Goal: Task Accomplishment & Management: Manage account settings

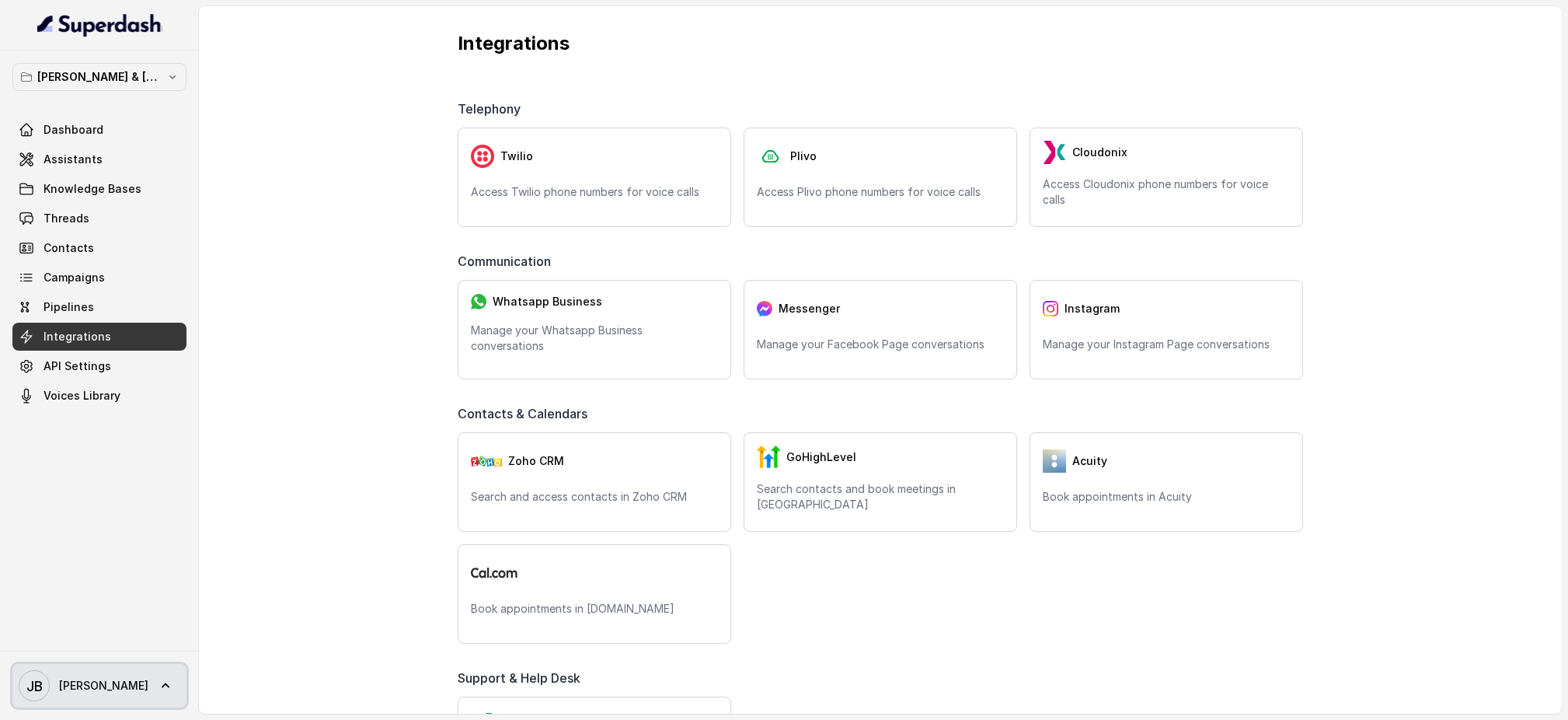
click at [66, 677] on span "[PERSON_NAME]" at bounding box center [104, 685] width 89 height 16
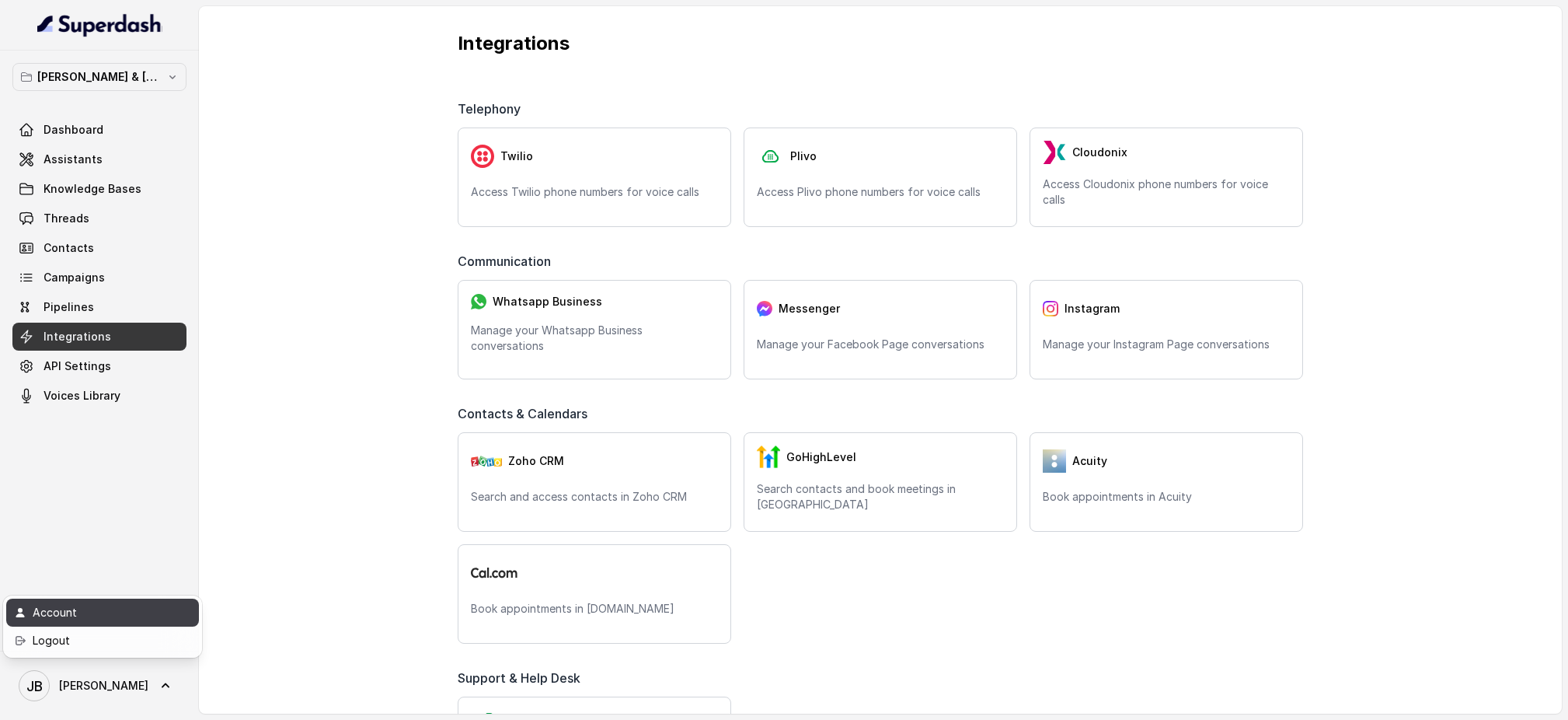
click at [76, 620] on div "Account" at bounding box center [98, 612] width 132 height 19
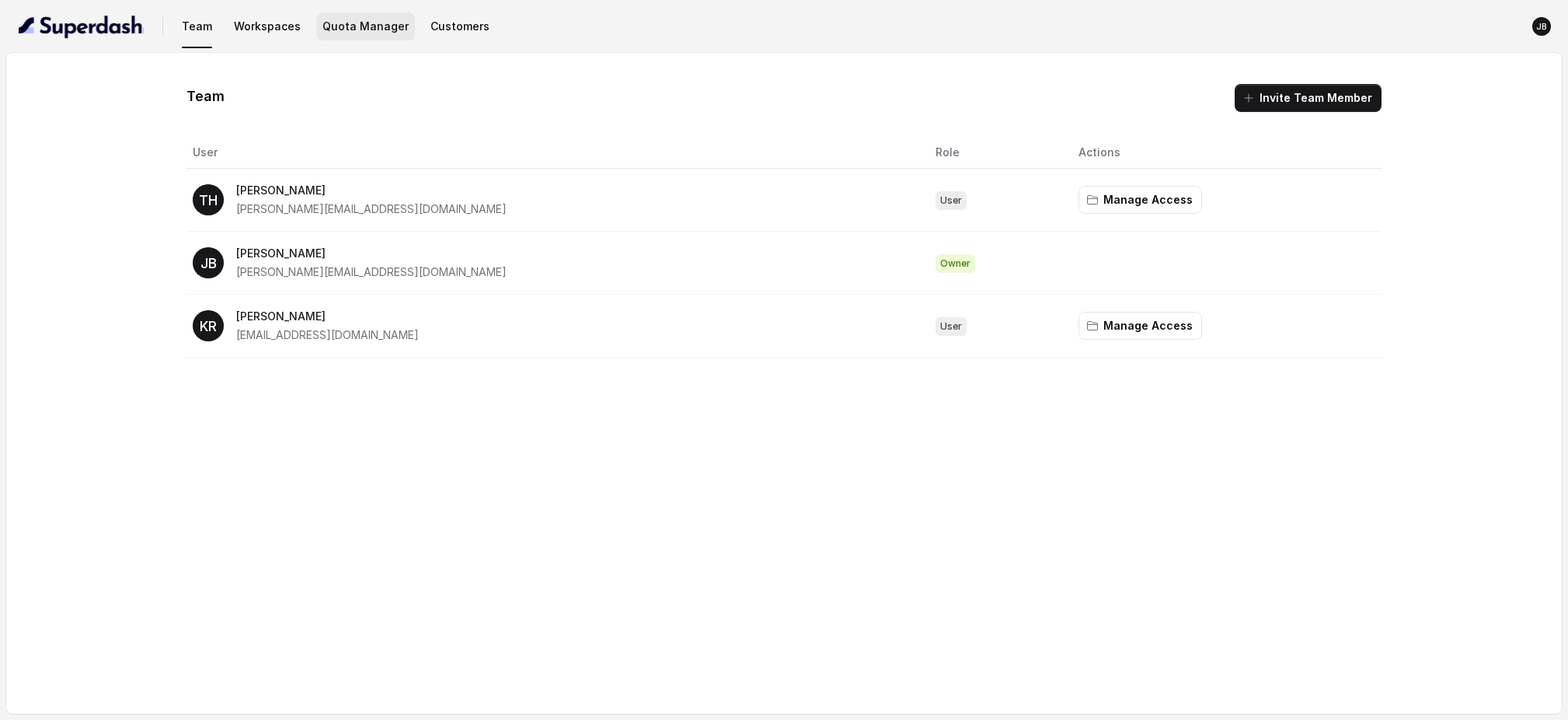
click at [359, 24] on button "Quota Manager" at bounding box center [366, 27] width 99 height 28
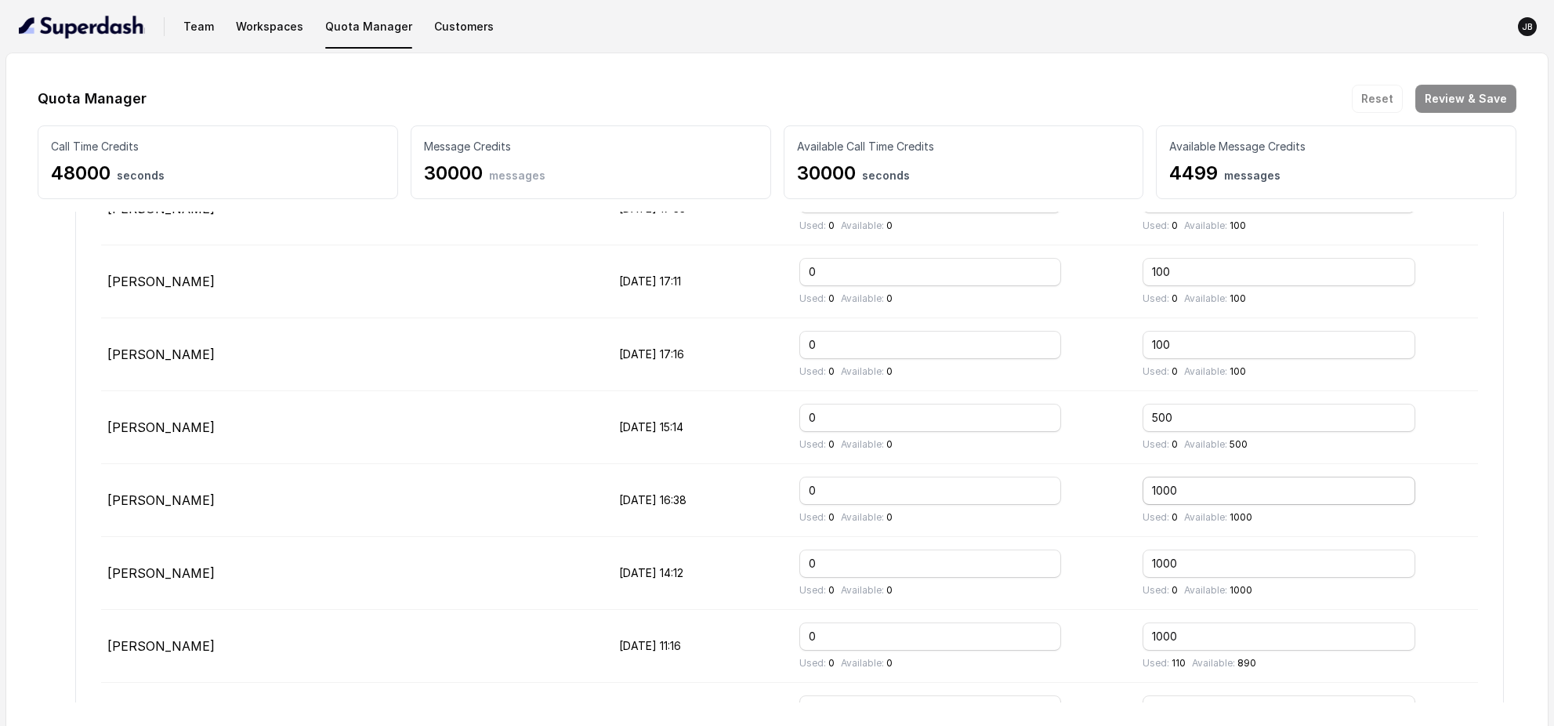
scroll to position [759, 0]
drag, startPoint x: 1212, startPoint y: 486, endPoint x: 1137, endPoint y: 488, distance: 75.3
click at [1137, 488] on td "1000 Used: 0 Available: 1000" at bounding box center [1304, 499] width 348 height 73
type input "0"
click at [1097, 486] on div at bounding box center [1103, 490] width 28 height 28
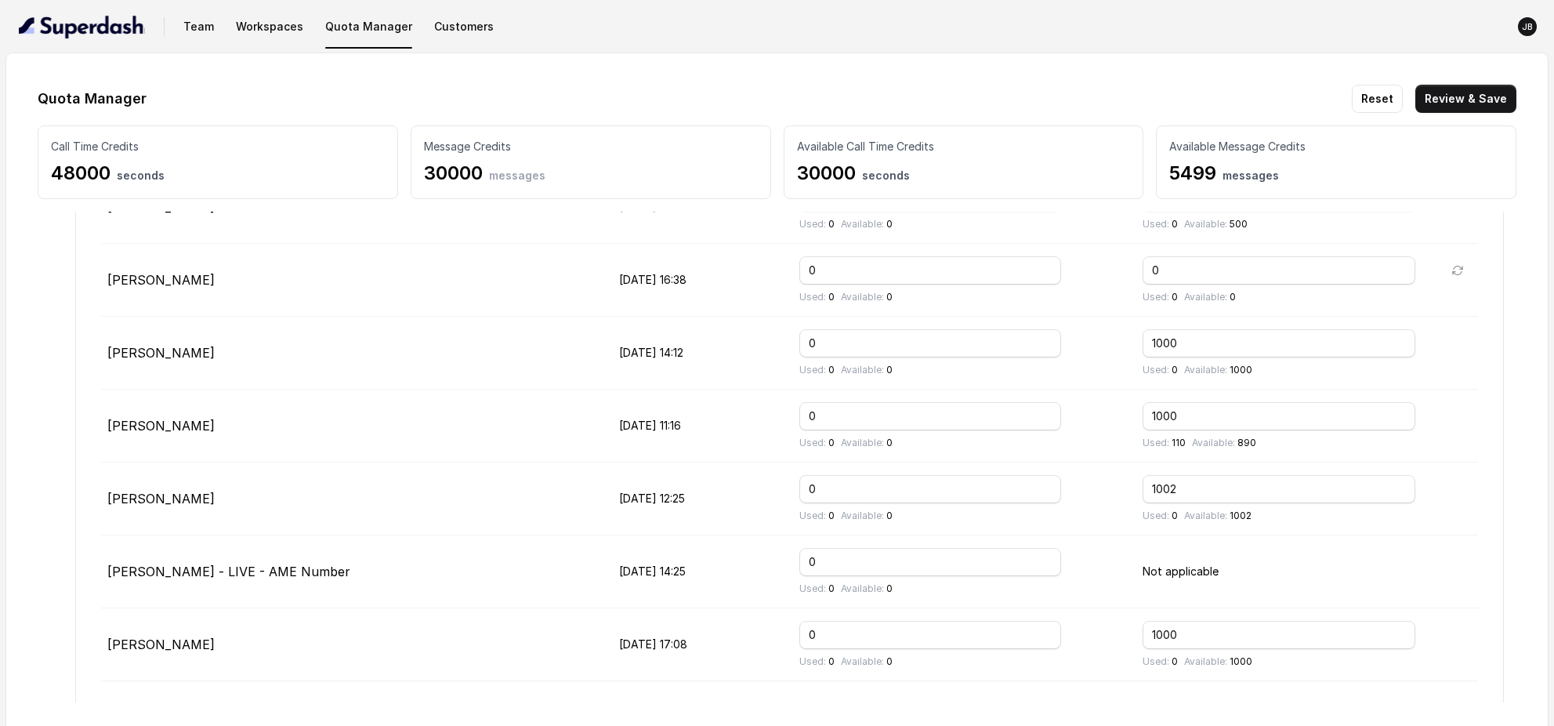
scroll to position [985, 0]
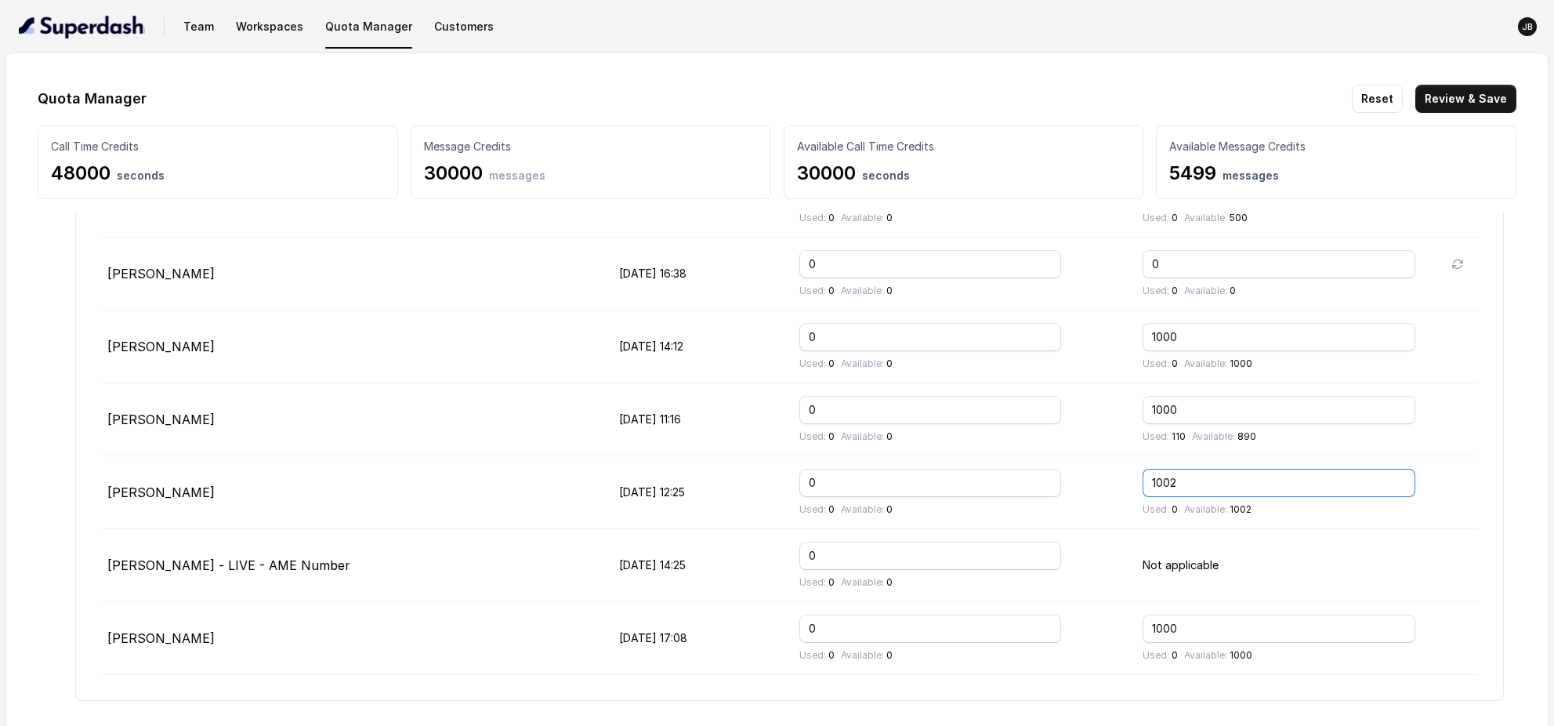
drag, startPoint x: 1209, startPoint y: 488, endPoint x: 1129, endPoint y: 484, distance: 80.0
click at [1129, 484] on tr "[PERSON_NAME] [DATE] 12:25 0 Used: 0 Available: 0 1002 Used: 0 Available: 1002" at bounding box center [789, 492] width 1377 height 73
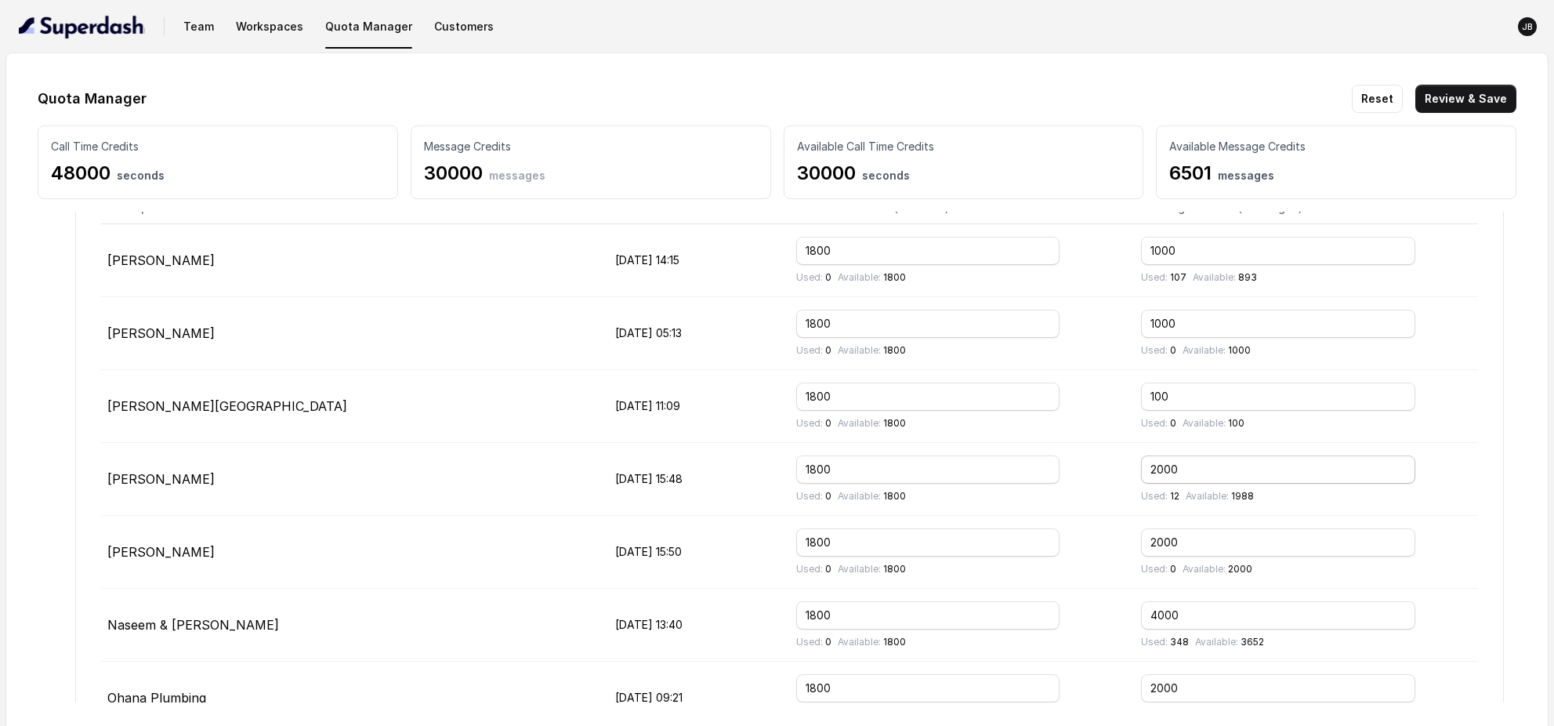
scroll to position [1611, 0]
type input "0"
drag, startPoint x: 1162, startPoint y: 473, endPoint x: 1082, endPoint y: 470, distance: 79.2
click at [1082, 470] on tr "[PERSON_NAME] [DATE] 15:48 1800 Used: 0 Available: 1800 2000 Used: 12 Available…" at bounding box center [789, 478] width 1377 height 73
drag, startPoint x: 1140, startPoint y: 470, endPoint x: 1036, endPoint y: 469, distance: 104.3
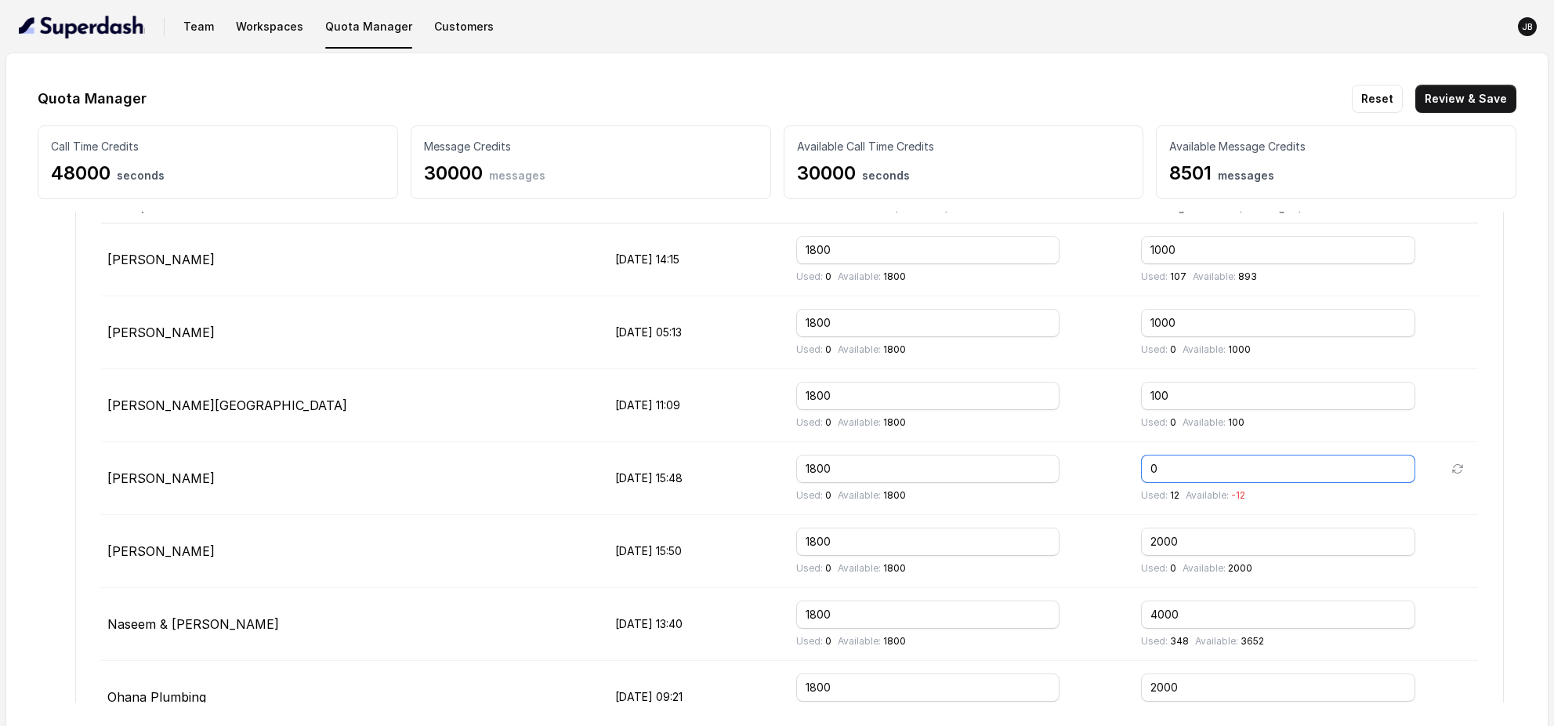
click at [1055, 466] on tr "[PERSON_NAME] [DATE] 15:48 1800 Used: 0 Available: 1800 0 Used: 12 Available: -…" at bounding box center [789, 478] width 1377 height 73
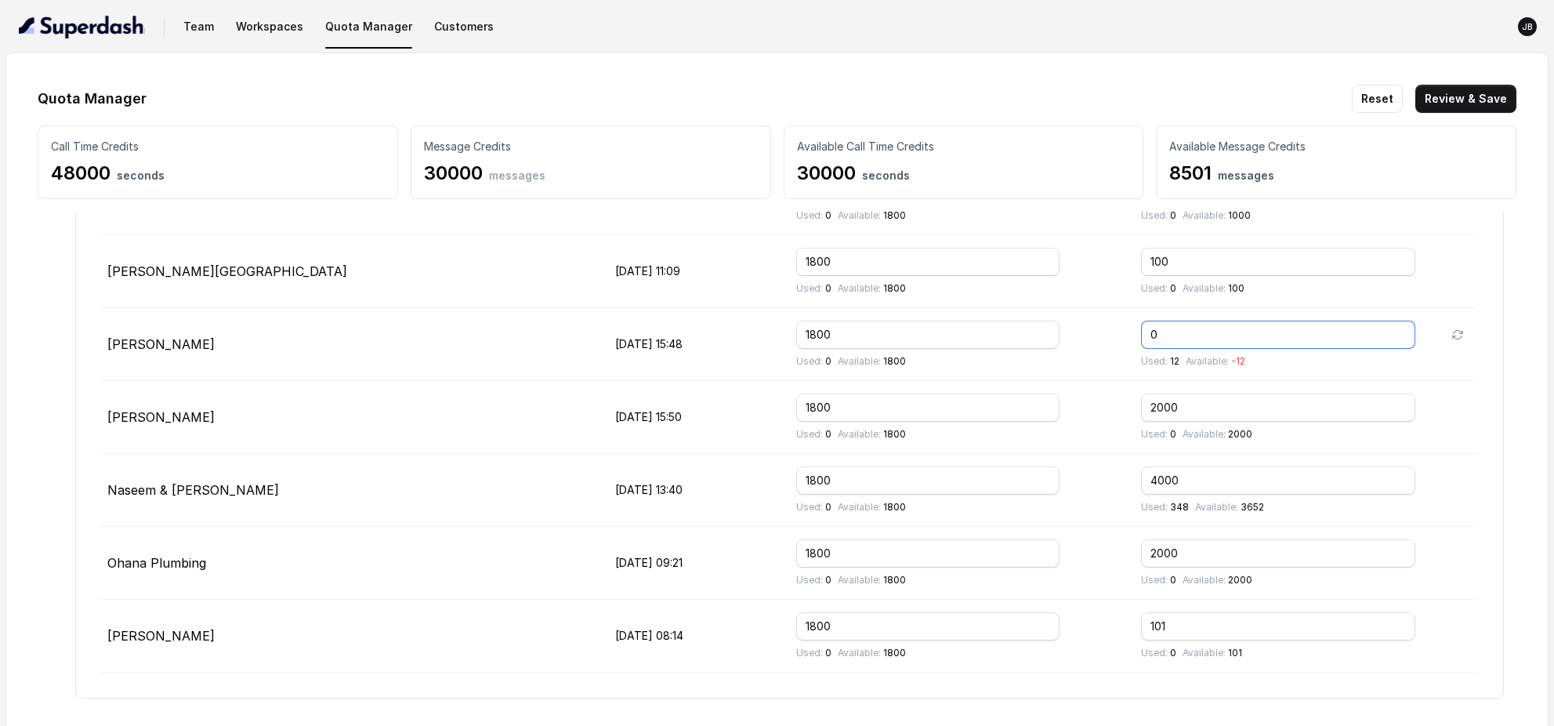
scroll to position [1754, 0]
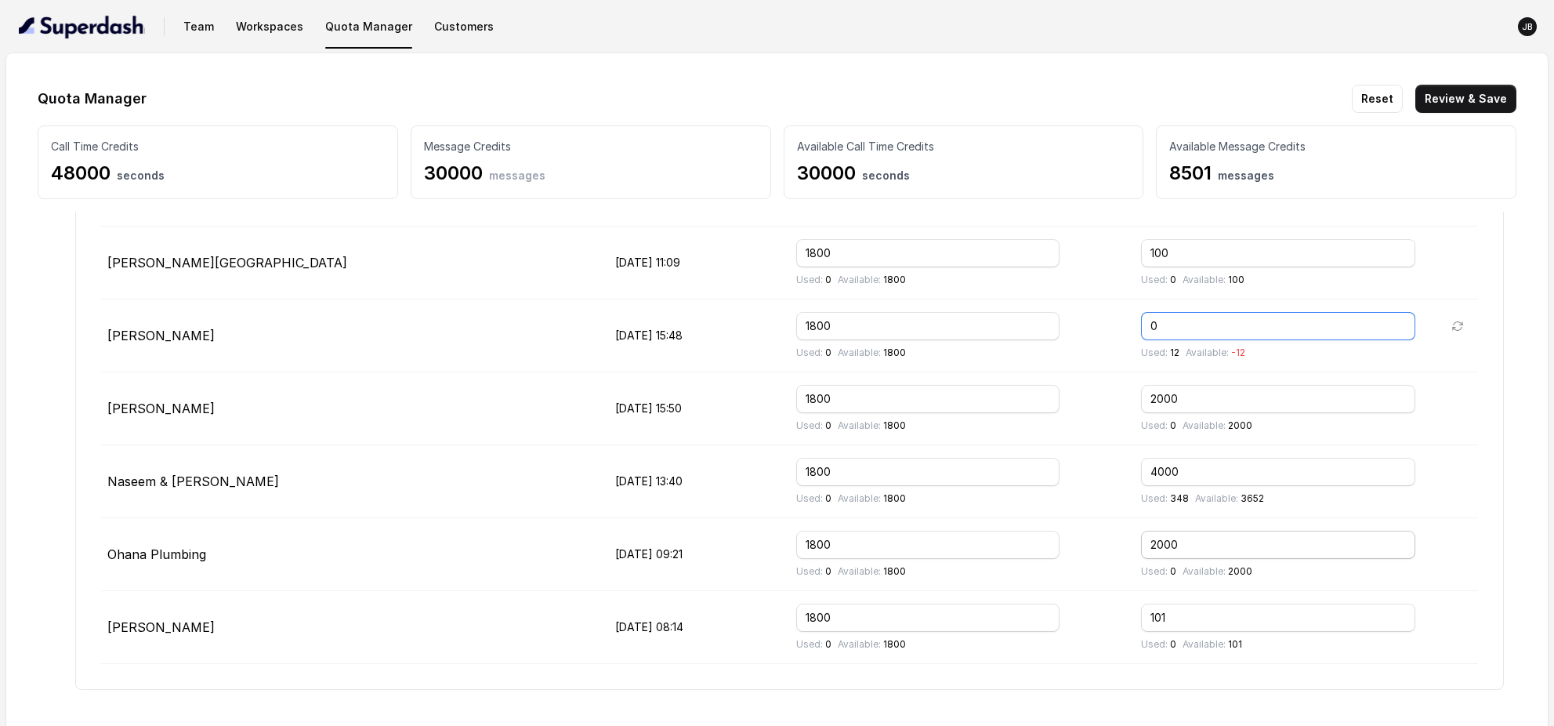
type input "0"
drag, startPoint x: 1158, startPoint y: 539, endPoint x: 984, endPoint y: 628, distance: 194.5
click at [1065, 535] on tr "Ohana Plumbing [DATE] 09:21 1800 Used: 0 Available: 1800 2000 Used: 0 Available…" at bounding box center [789, 554] width 1377 height 73
type input "0"
drag, startPoint x: 792, startPoint y: 537, endPoint x: 668, endPoint y: 528, distance: 124.1
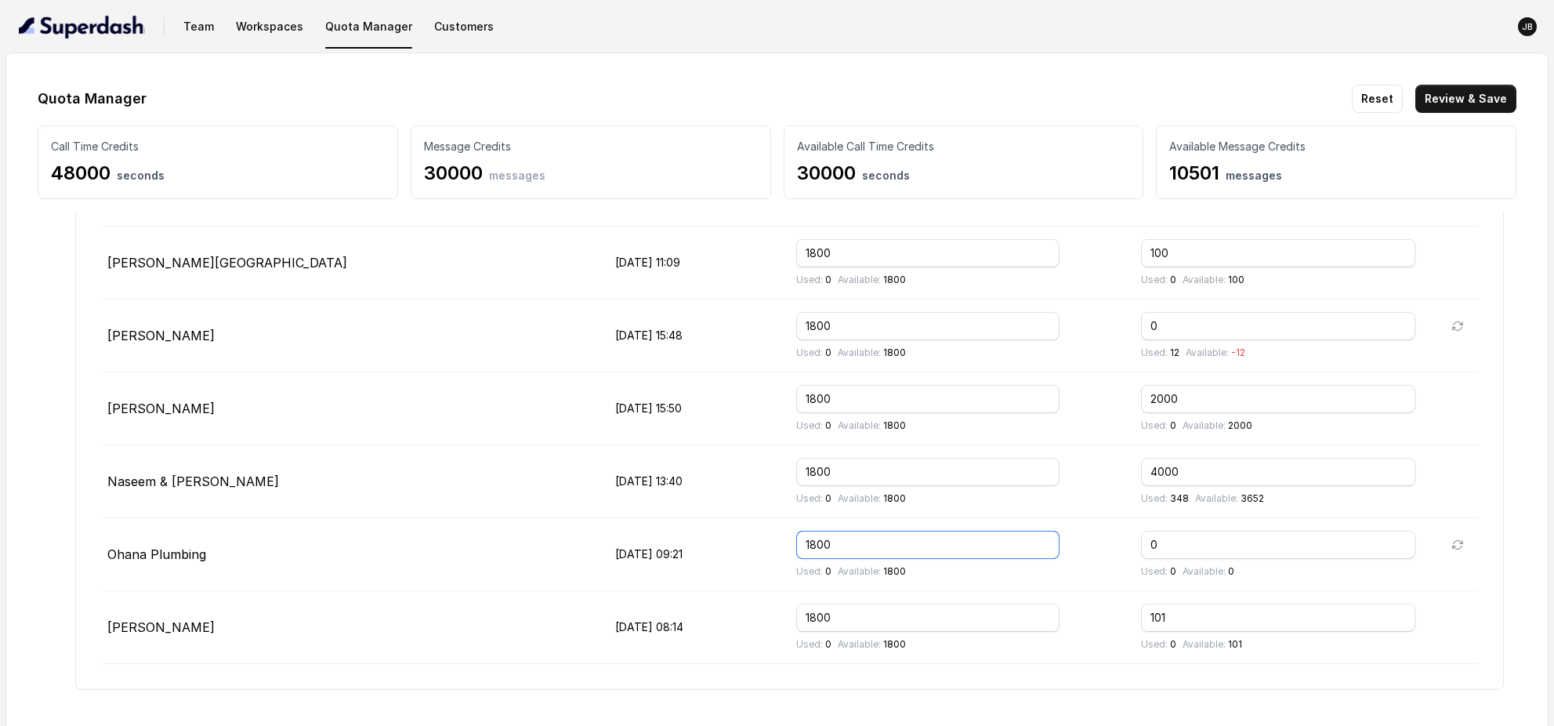
click at [668, 528] on tr "Ohana Plumbing [DATE] 09:21 1800 Used: 0 Available: 1800 0 Used: 0 Available: 0" at bounding box center [789, 554] width 1377 height 73
type input "0"
drag, startPoint x: 1144, startPoint y: 322, endPoint x: 1032, endPoint y: 319, distance: 112.1
click at [1032, 319] on tr "[PERSON_NAME] [DATE] 15:48 1800 Used: 0 Available: 1800 0 Used: 12 Available: -…" at bounding box center [789, 335] width 1377 height 73
type input "12"
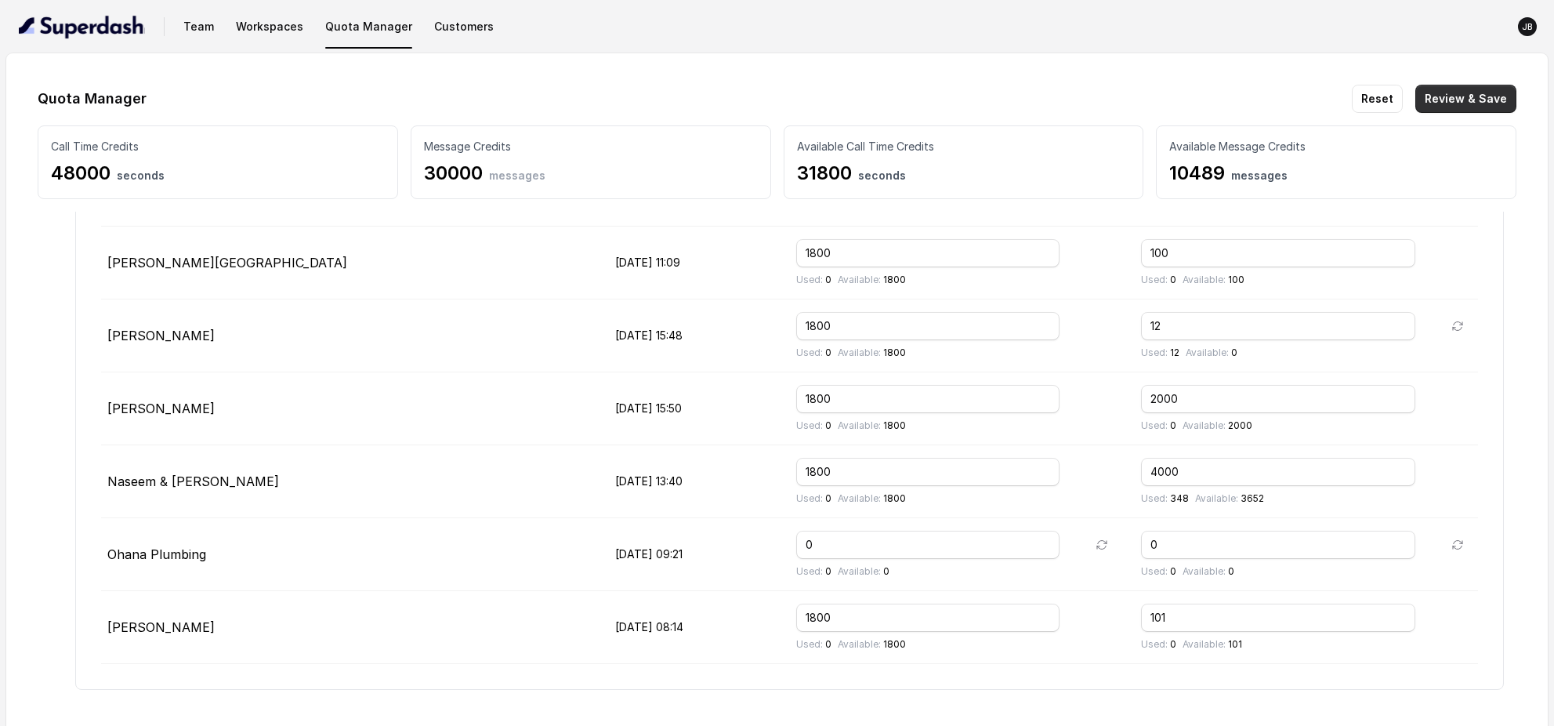
click at [1481, 102] on button "Review & Save" at bounding box center [1465, 99] width 101 height 28
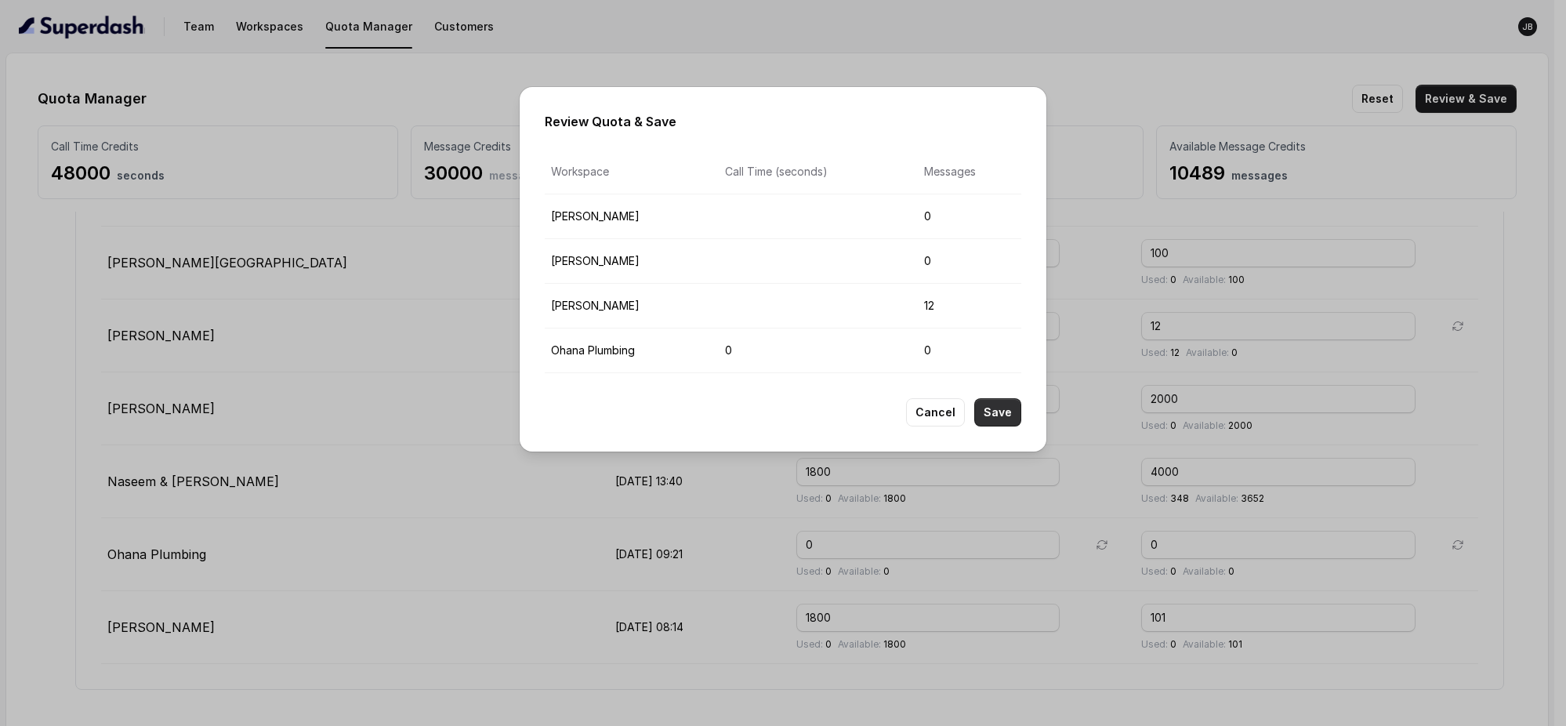
click at [996, 413] on button "Save" at bounding box center [997, 412] width 47 height 28
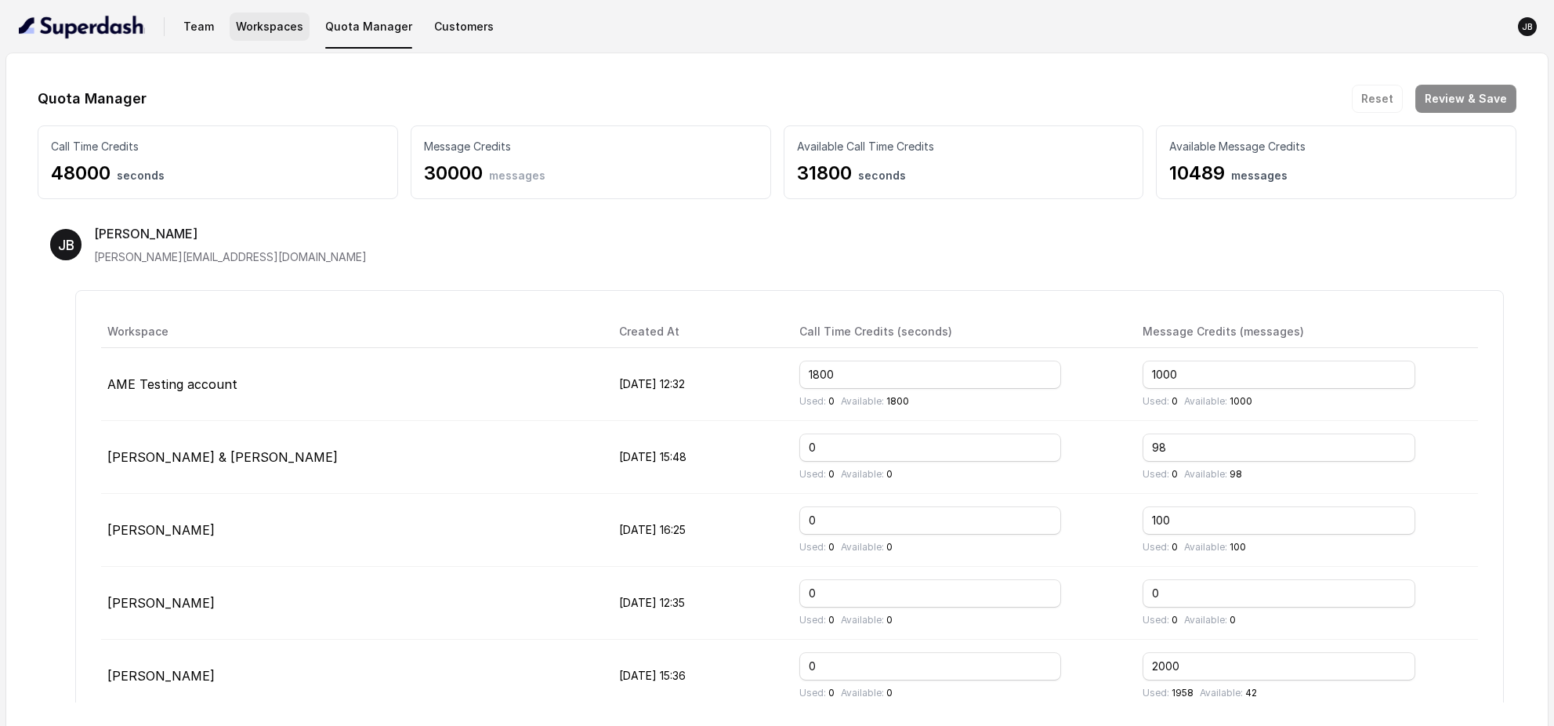
click at [272, 29] on button "Workspaces" at bounding box center [270, 27] width 80 height 28
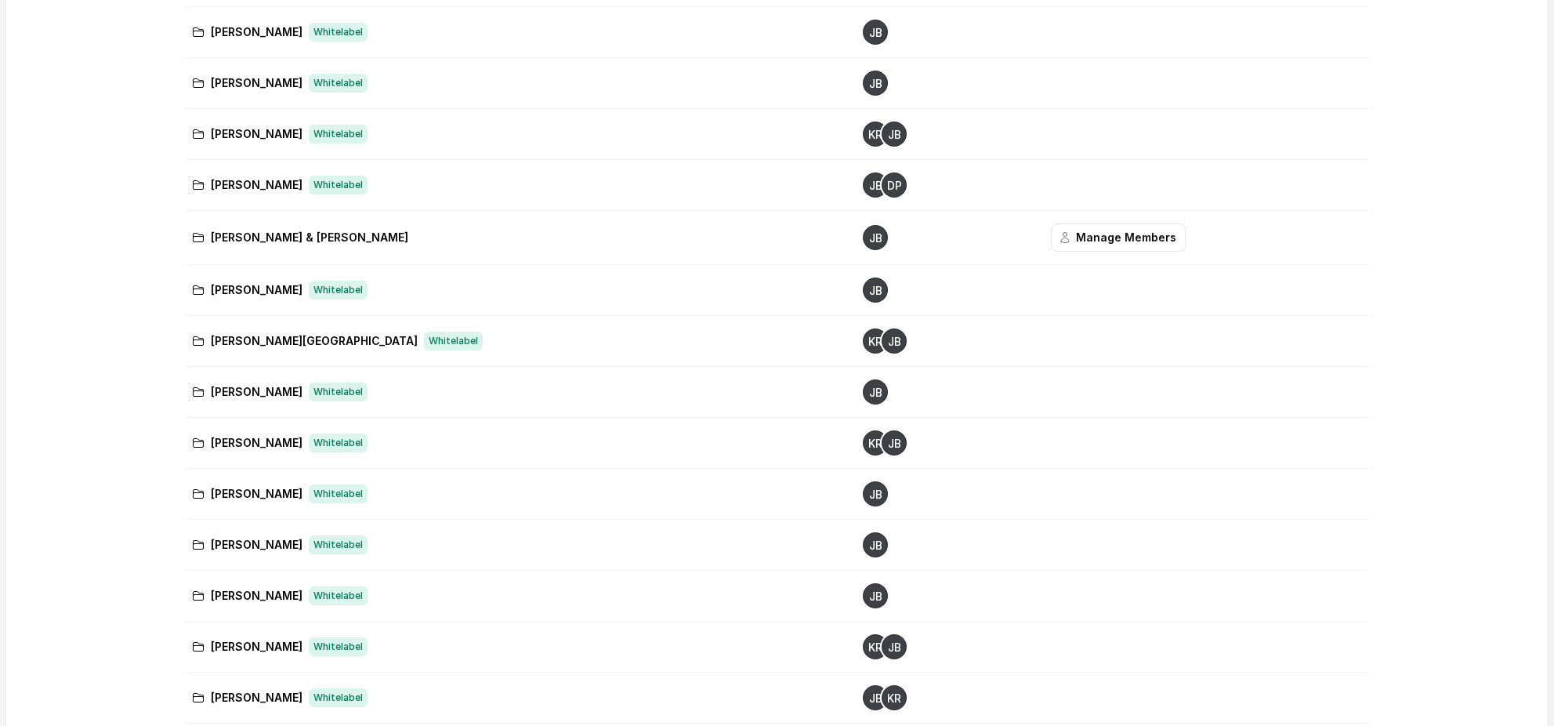
scroll to position [453, 0]
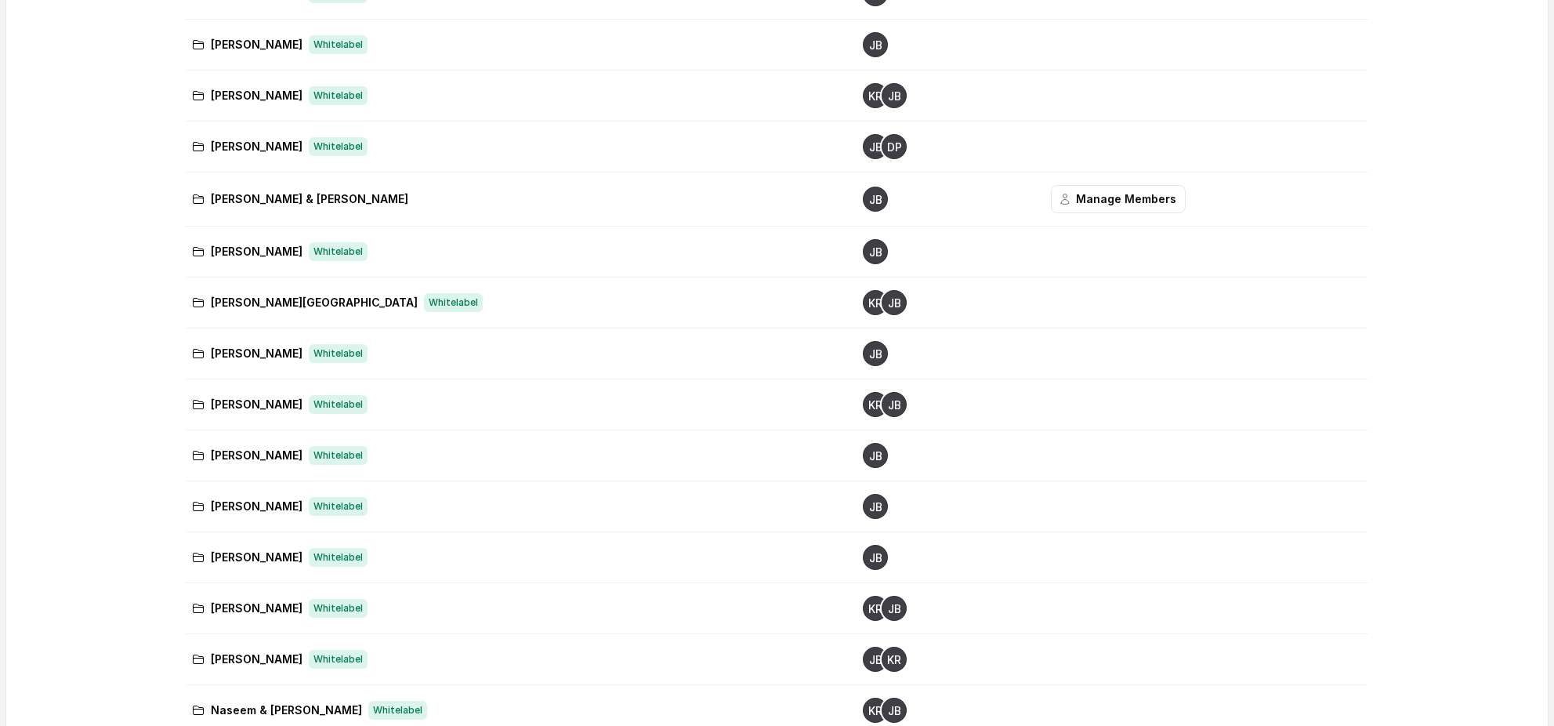
click at [882, 406] on icon "JB" at bounding box center [894, 404] width 25 height 25
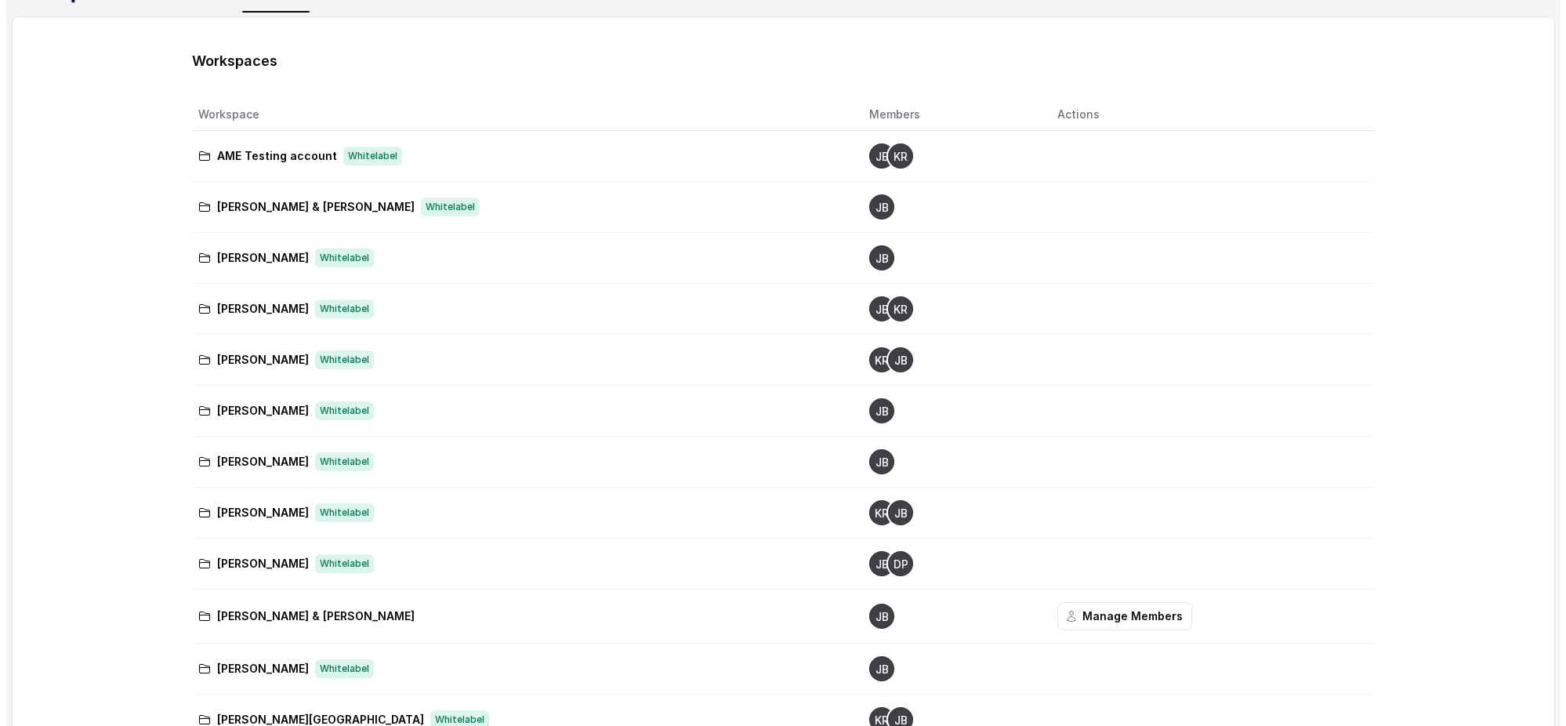
scroll to position [0, 0]
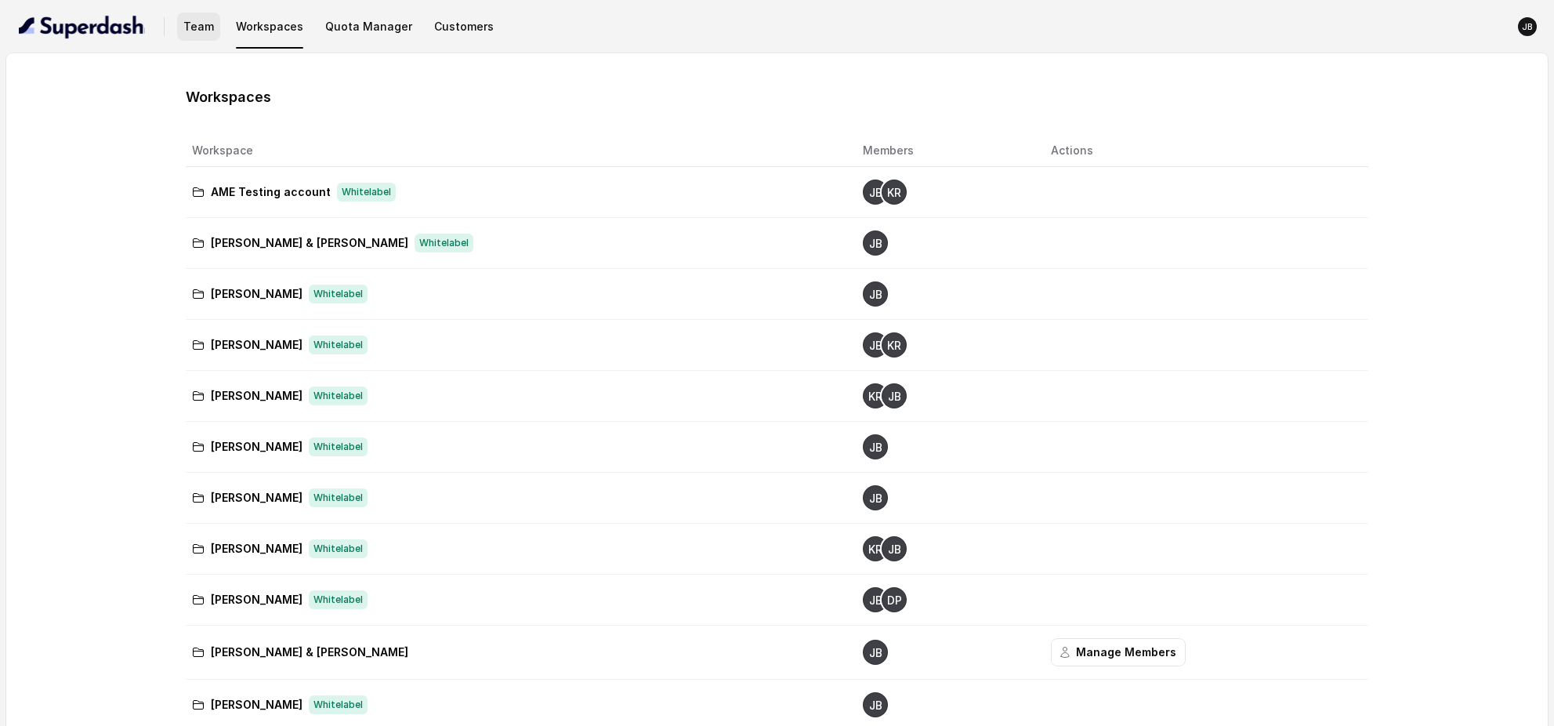
click at [208, 32] on button "Team" at bounding box center [198, 27] width 43 height 28
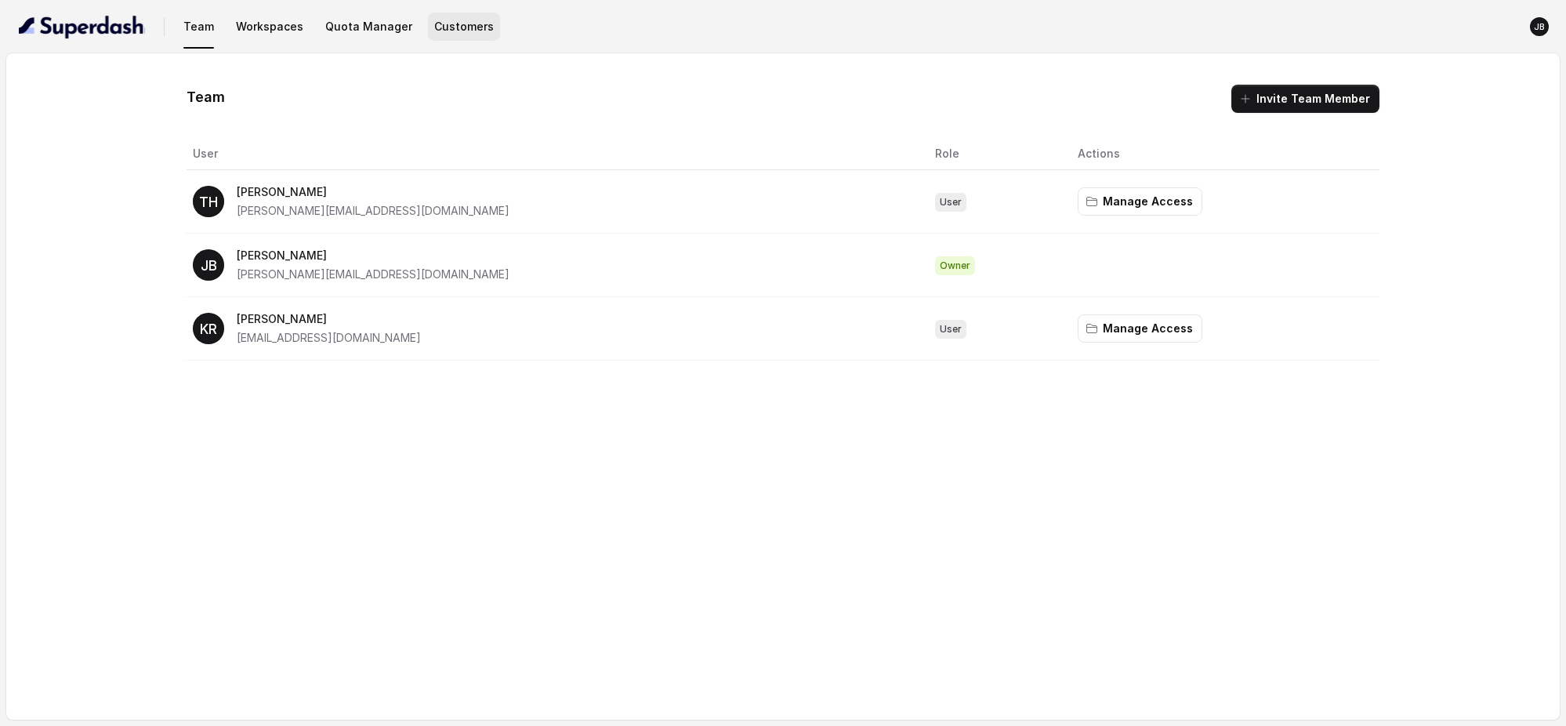
click at [437, 28] on button "Customers" at bounding box center [464, 27] width 72 height 28
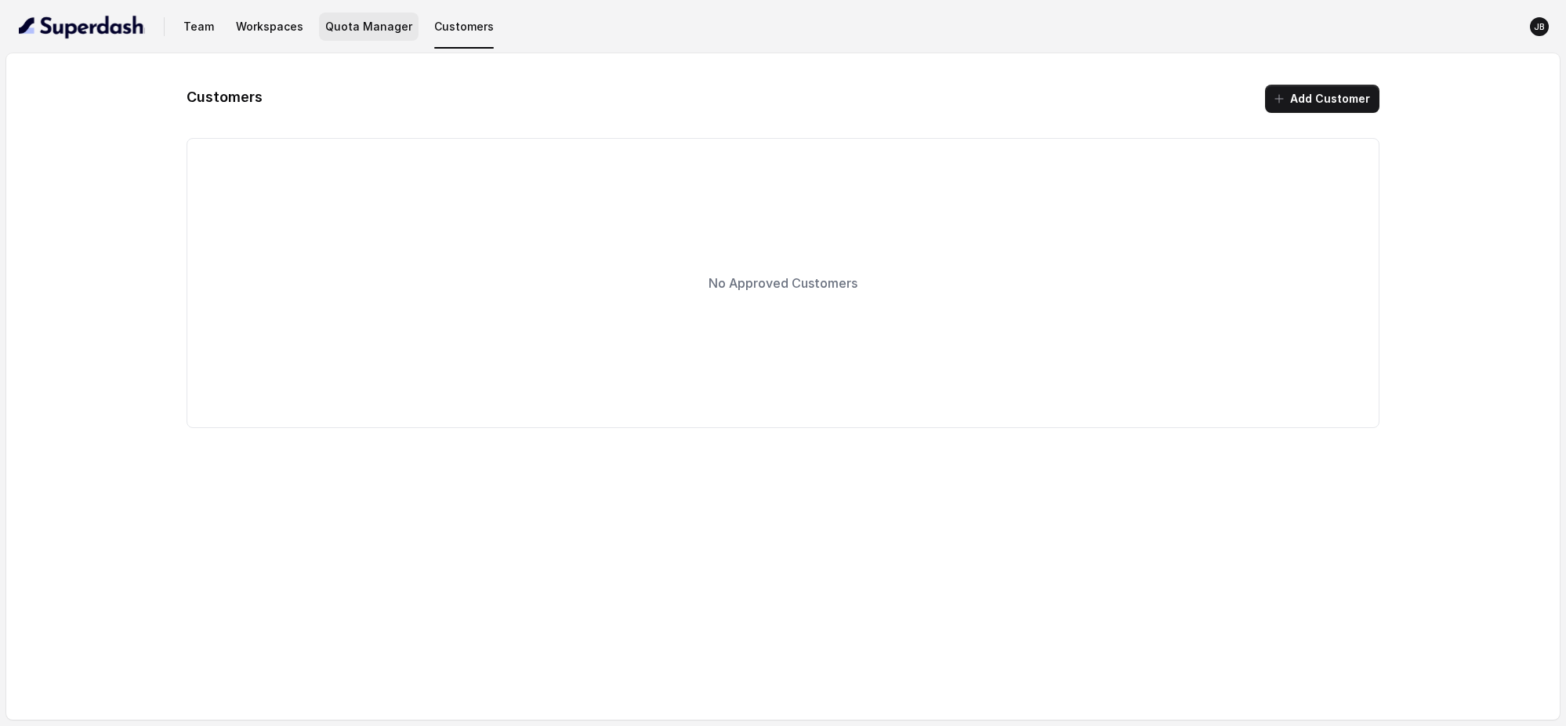
click at [367, 24] on button "Quota Manager" at bounding box center [369, 27] width 100 height 28
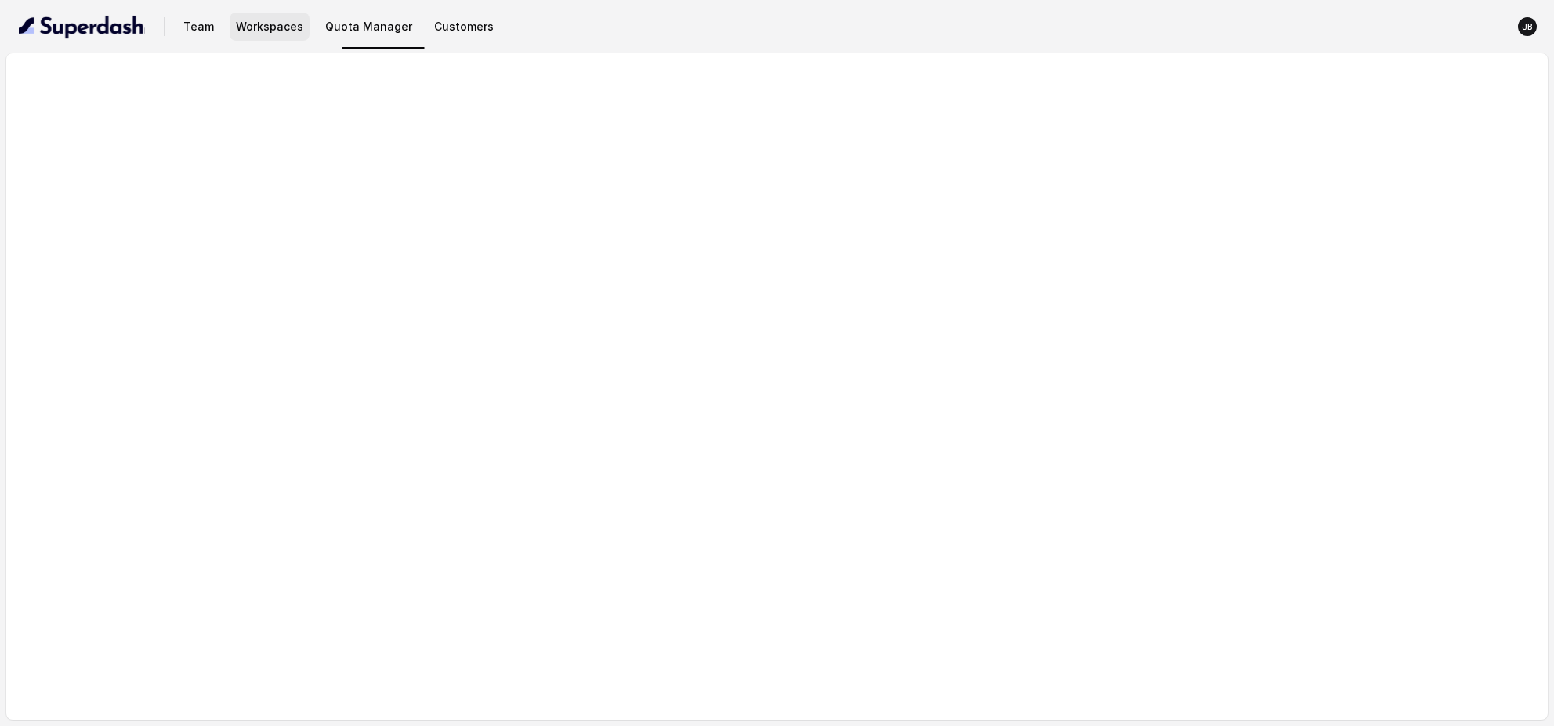
click at [257, 24] on button "Workspaces" at bounding box center [270, 27] width 80 height 28
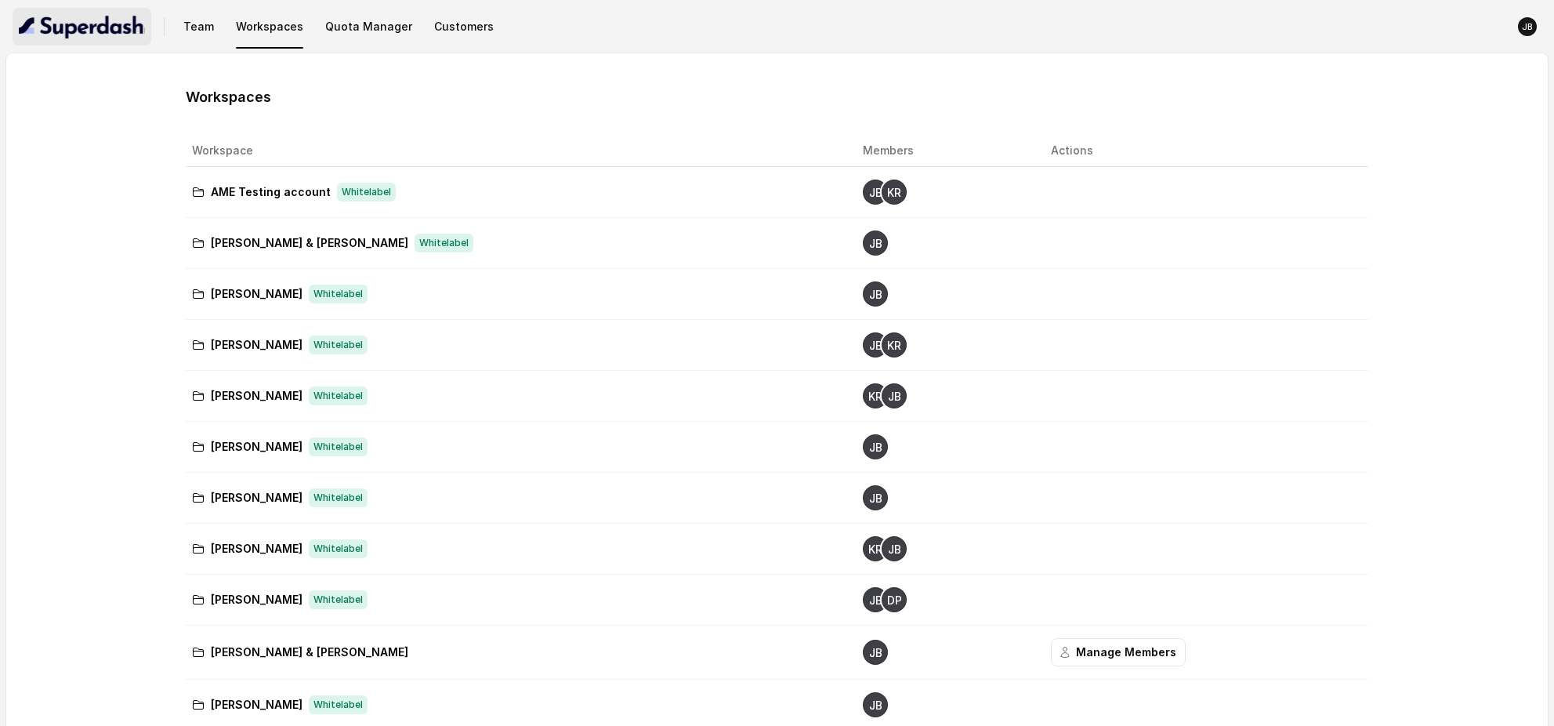
click at [108, 24] on img "button" at bounding box center [82, 26] width 126 height 25
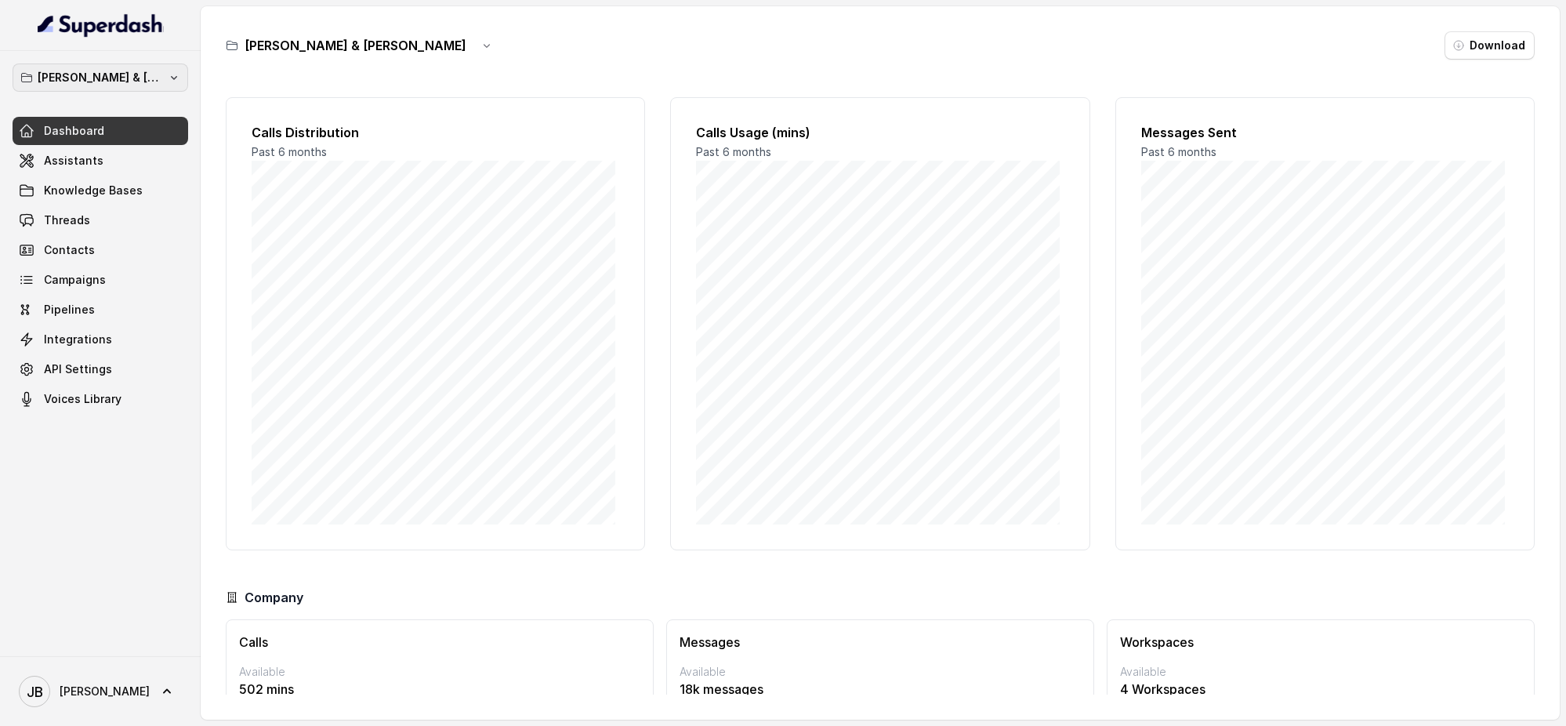
click at [175, 74] on icon "button" at bounding box center [174, 77] width 13 height 13
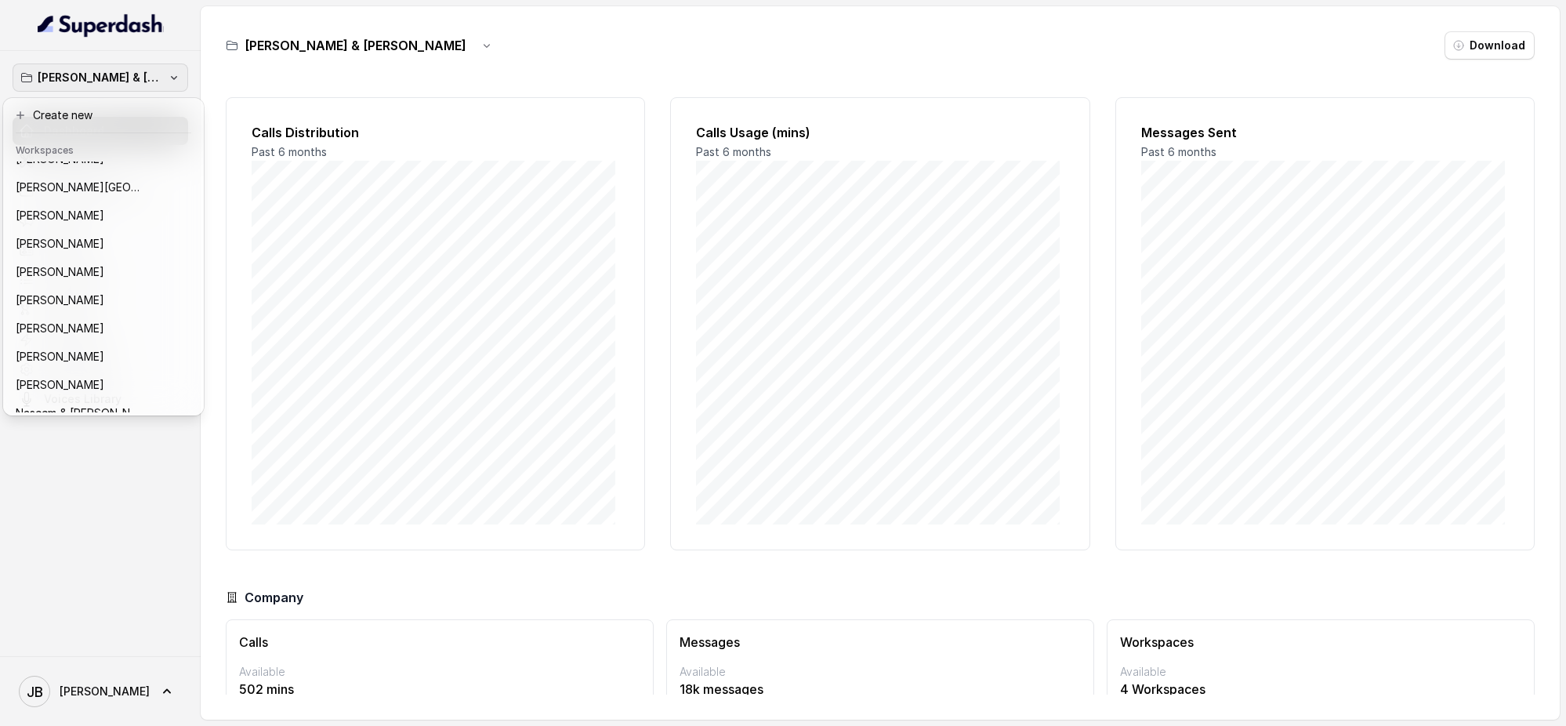
scroll to position [327, 0]
click at [129, 221] on div "[PERSON_NAME]" at bounding box center [91, 215] width 150 height 19
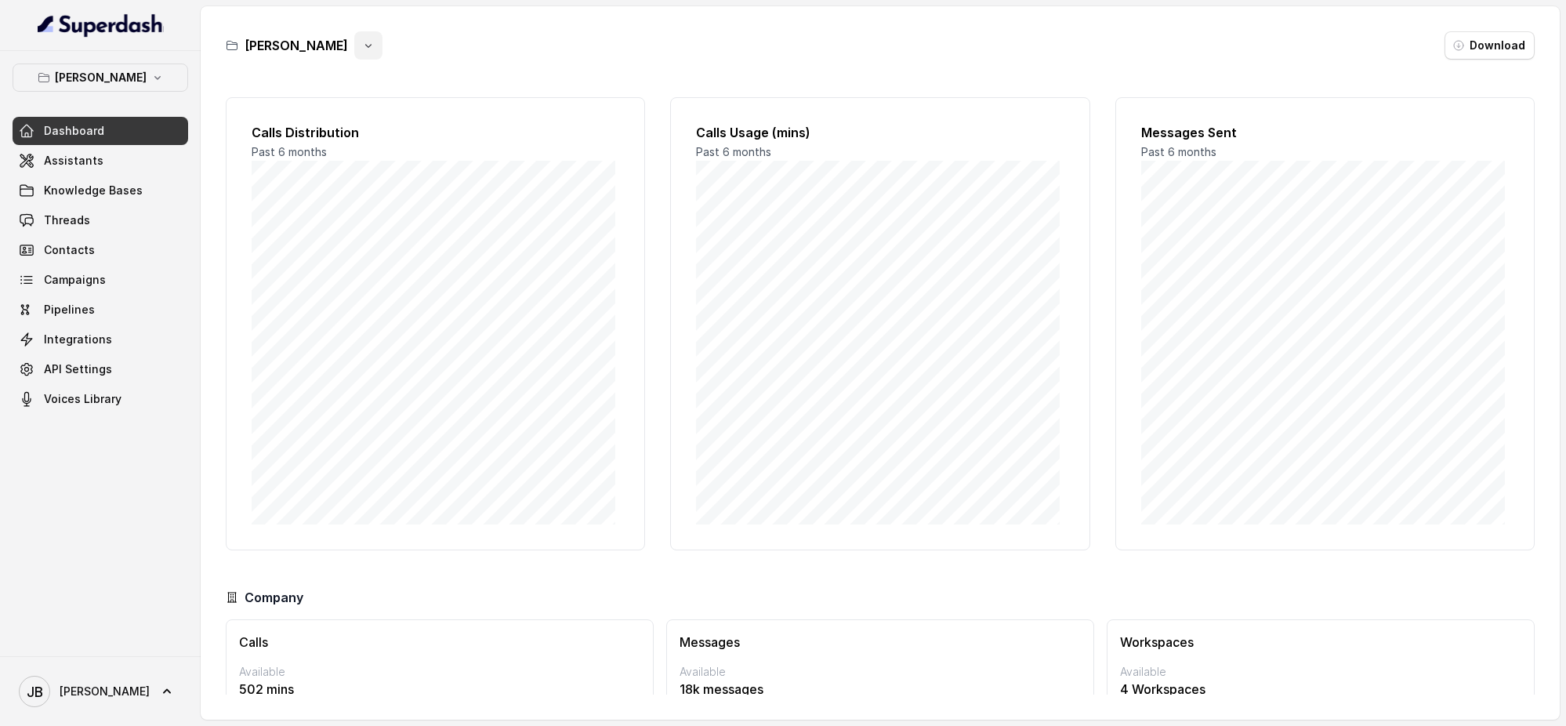
click at [362, 48] on icon "button" at bounding box center [368, 45] width 13 height 13
click at [349, 132] on button "Delete" at bounding box center [360, 139] width 93 height 28
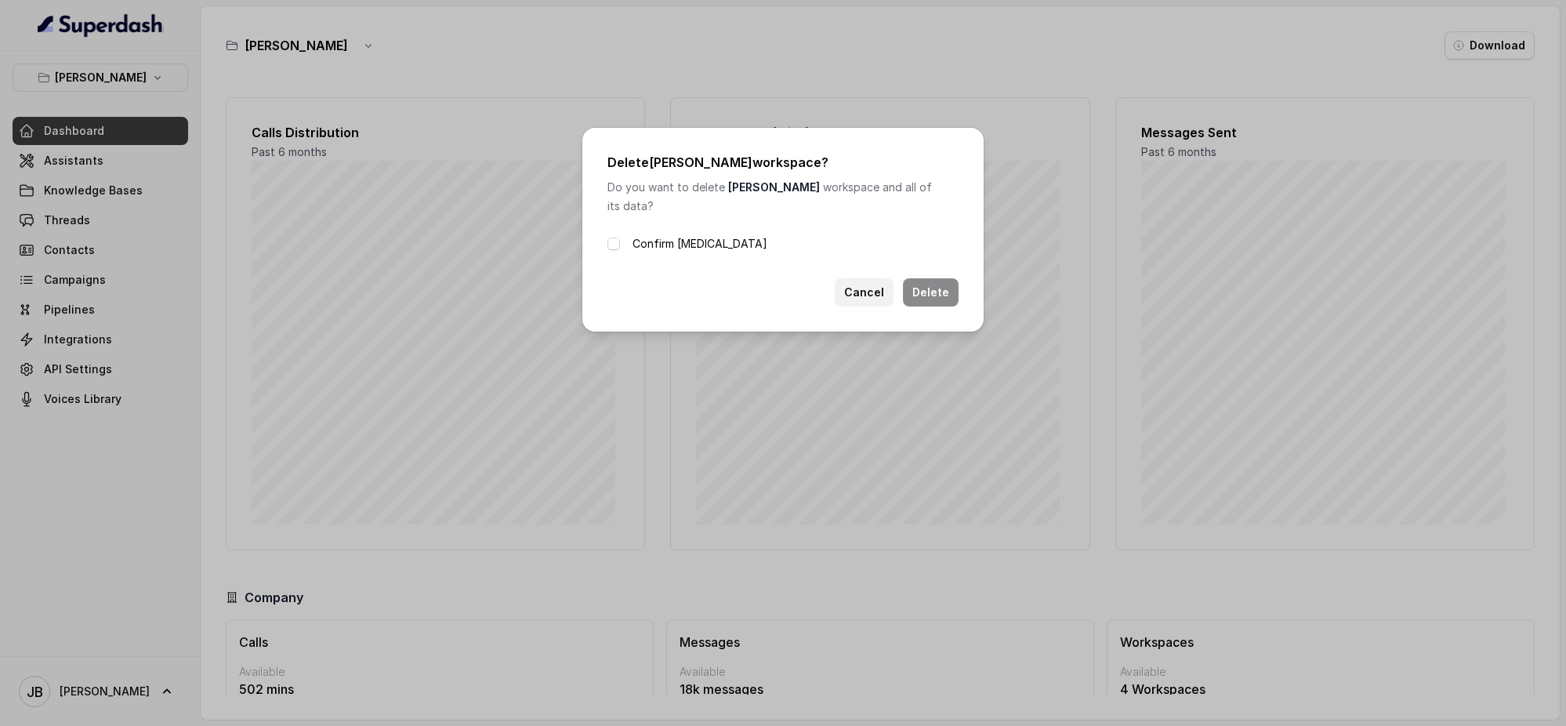
click at [845, 286] on button "Cancel" at bounding box center [864, 292] width 59 height 28
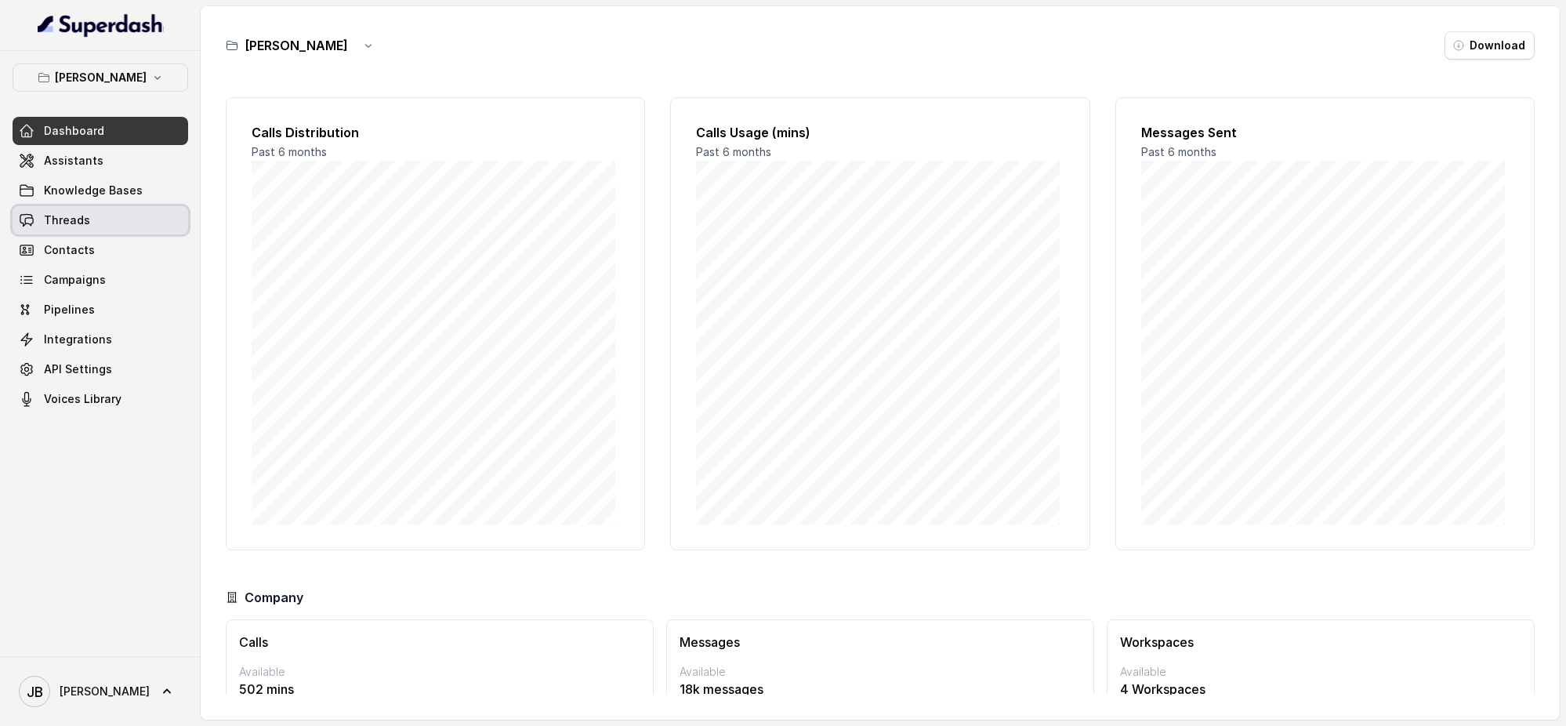
click at [95, 230] on link "Threads" at bounding box center [101, 220] width 176 height 28
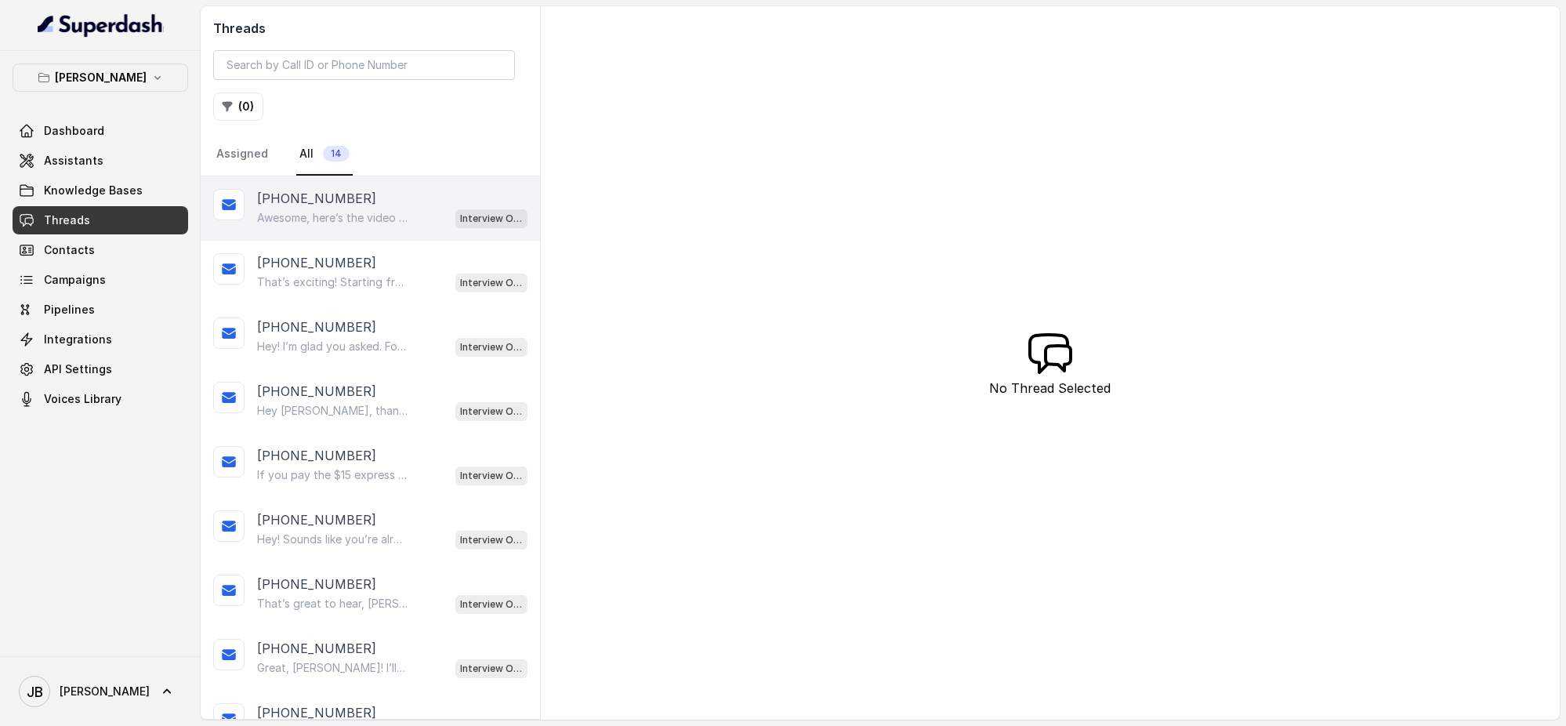
click at [379, 208] on div "Awesome, here’s the video on the biggest smart home mistakes and how to avoid t…" at bounding box center [392, 218] width 270 height 20
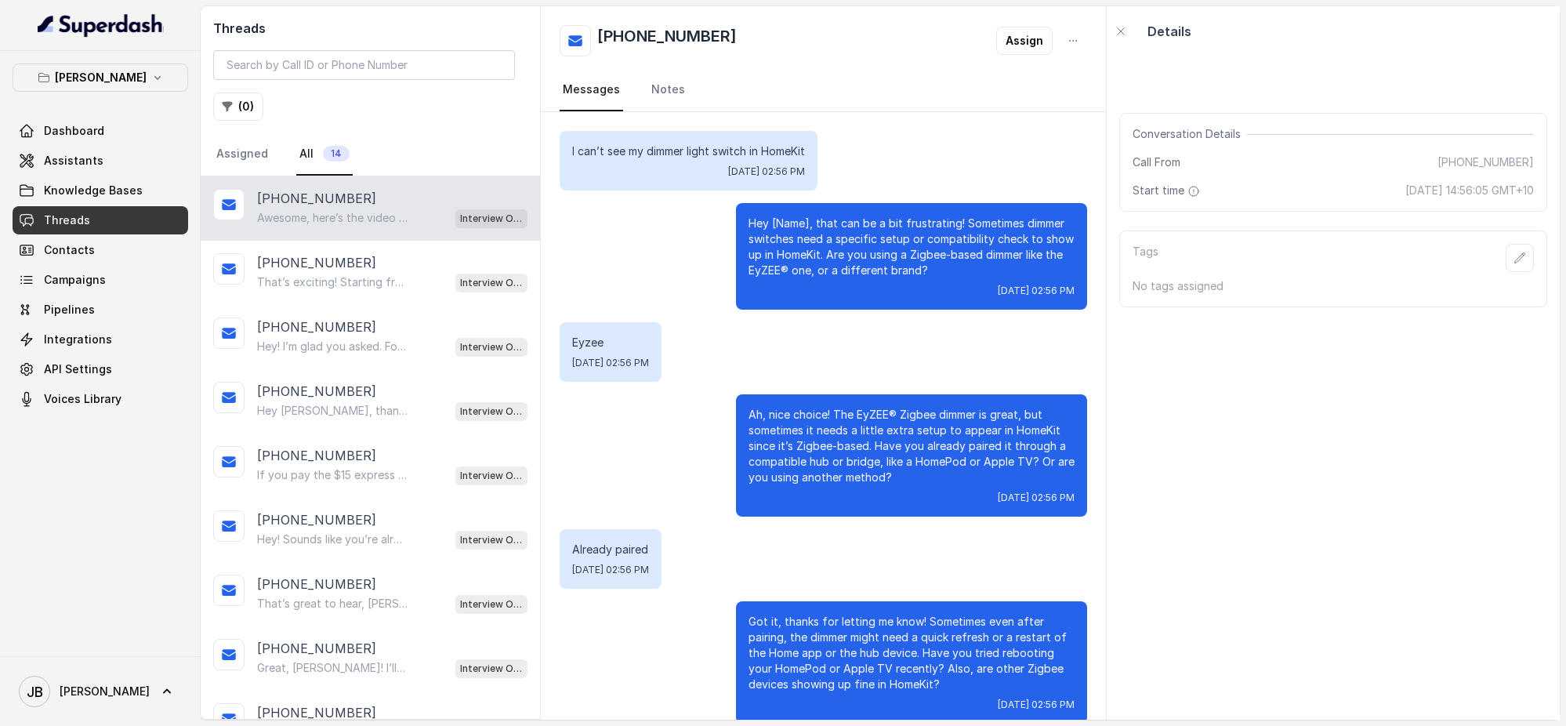
scroll to position [2340, 0]
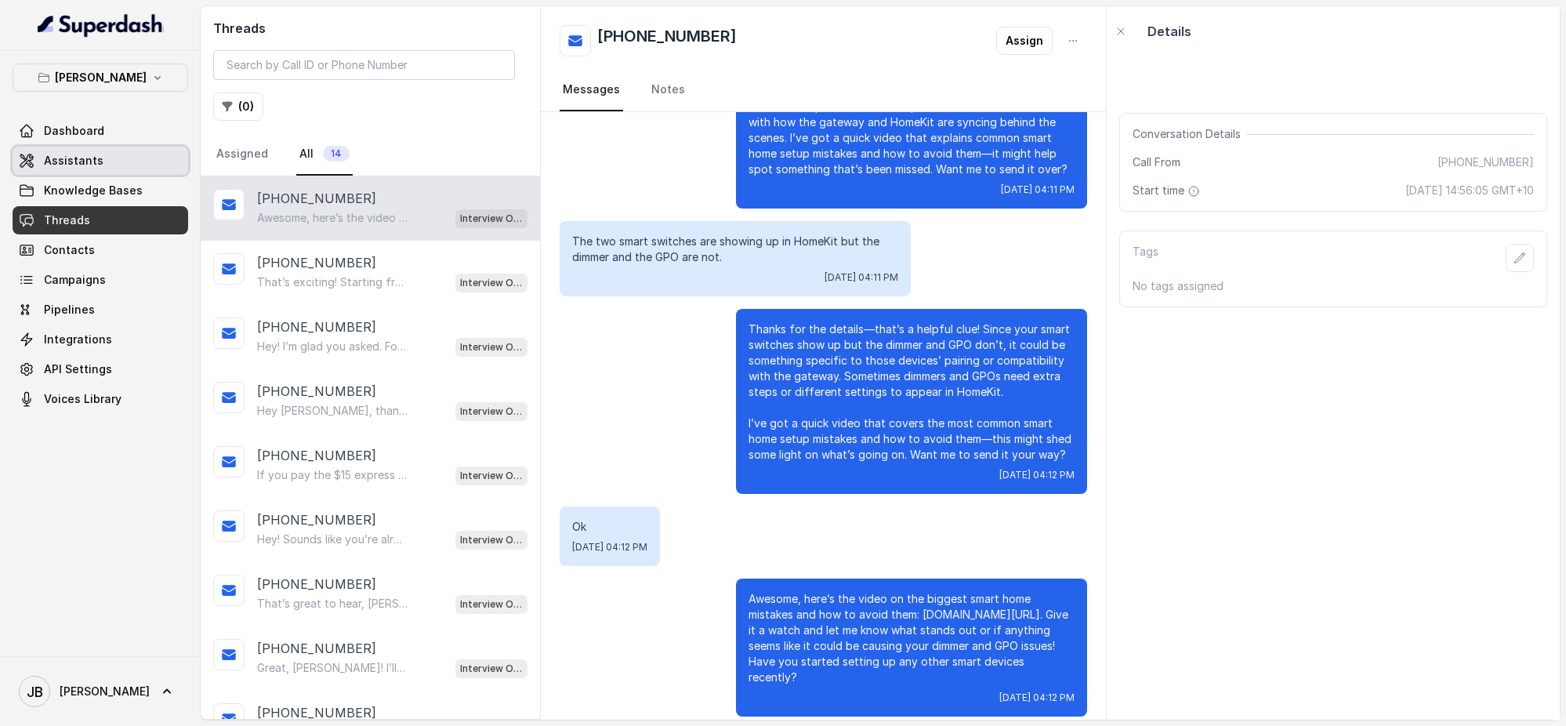
click at [142, 167] on link "Assistants" at bounding box center [101, 161] width 176 height 28
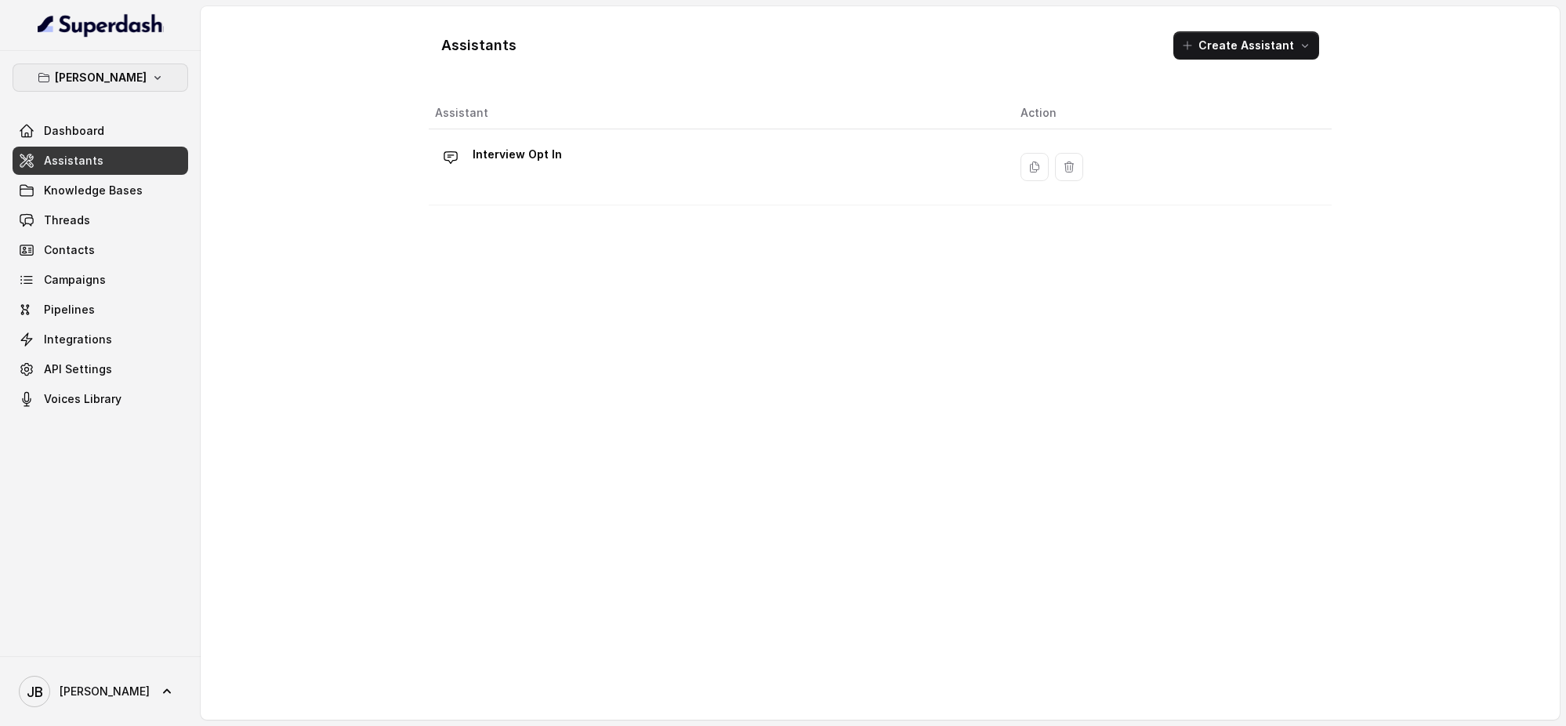
click at [158, 71] on button "[PERSON_NAME]" at bounding box center [101, 77] width 176 height 28
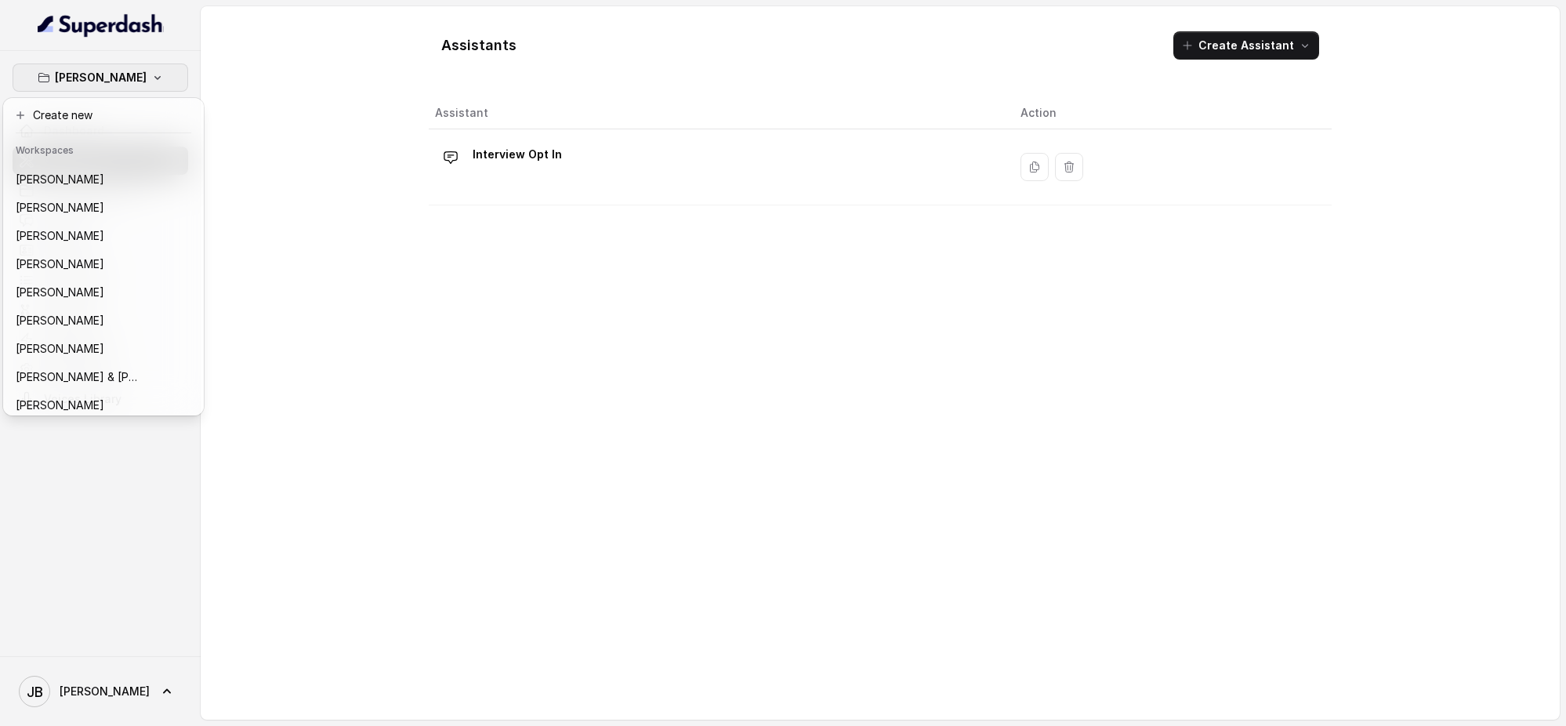
scroll to position [117, 0]
click at [324, 67] on div "[PERSON_NAME] Dashboard Assistants Knowledge Bases Threads Contacts Campaigns P…" at bounding box center [783, 363] width 1566 height 726
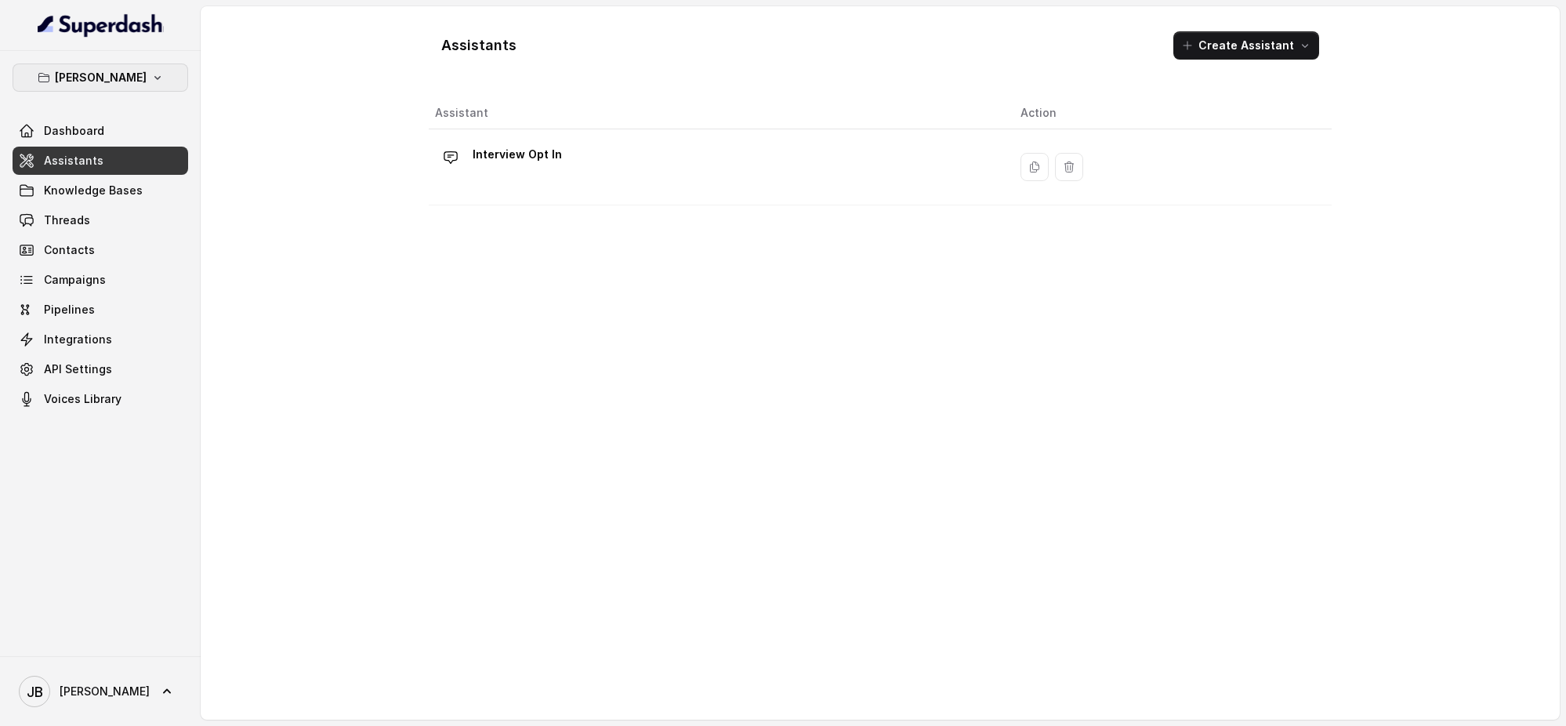
click at [155, 76] on icon "button" at bounding box center [157, 78] width 6 height 4
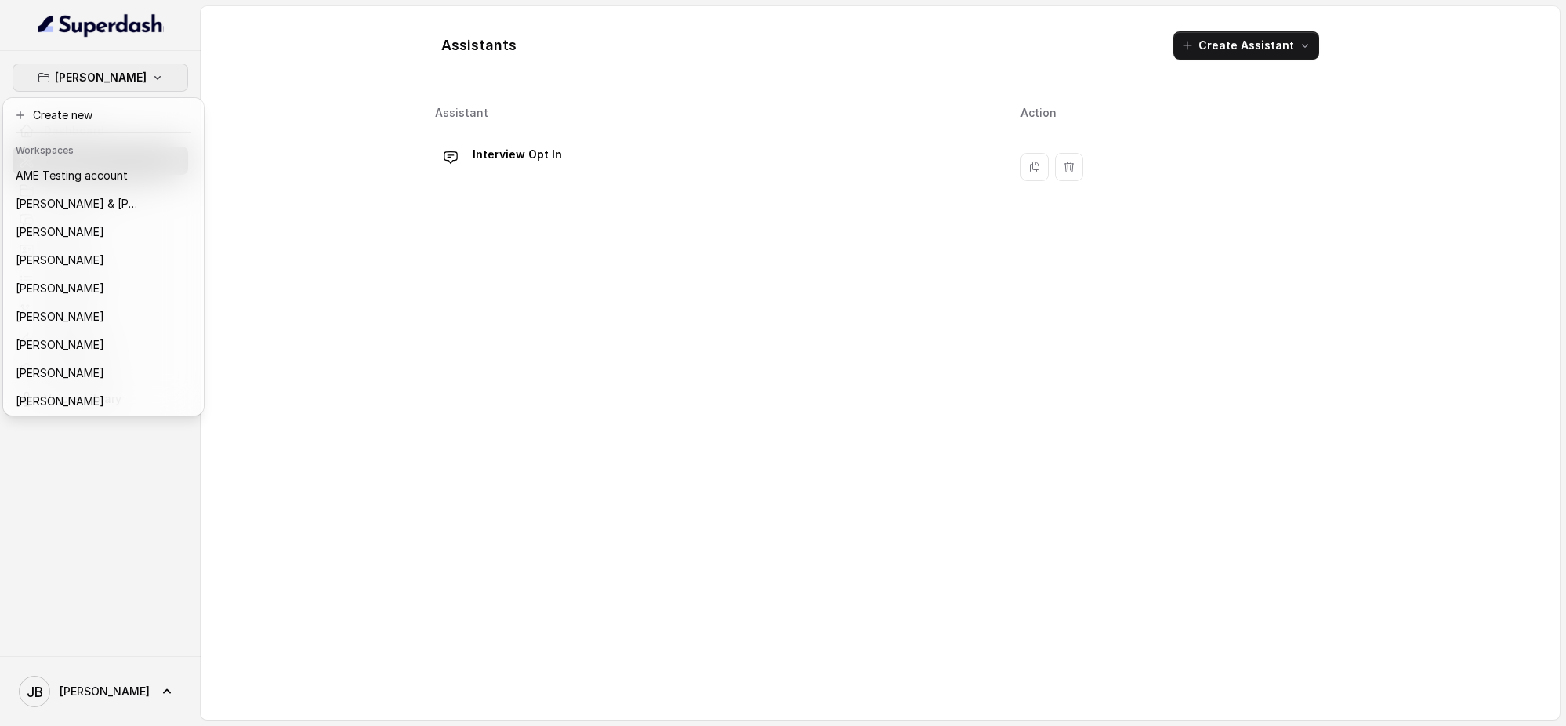
click at [274, 67] on div "[PERSON_NAME] Dashboard Assistants Knowledge Bases Threads Contacts Campaigns P…" at bounding box center [783, 363] width 1566 height 726
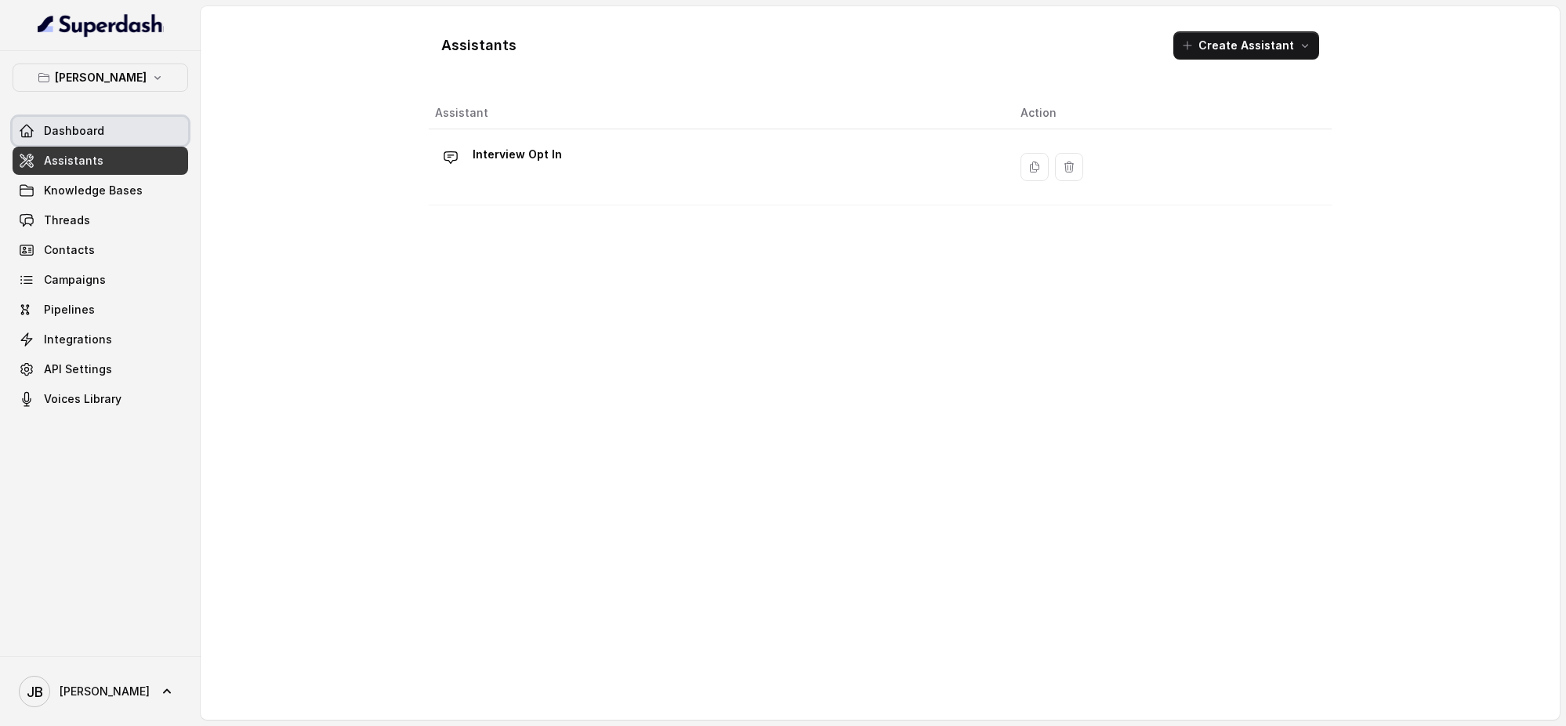
click at [87, 128] on span "Dashboard" at bounding box center [74, 131] width 60 height 16
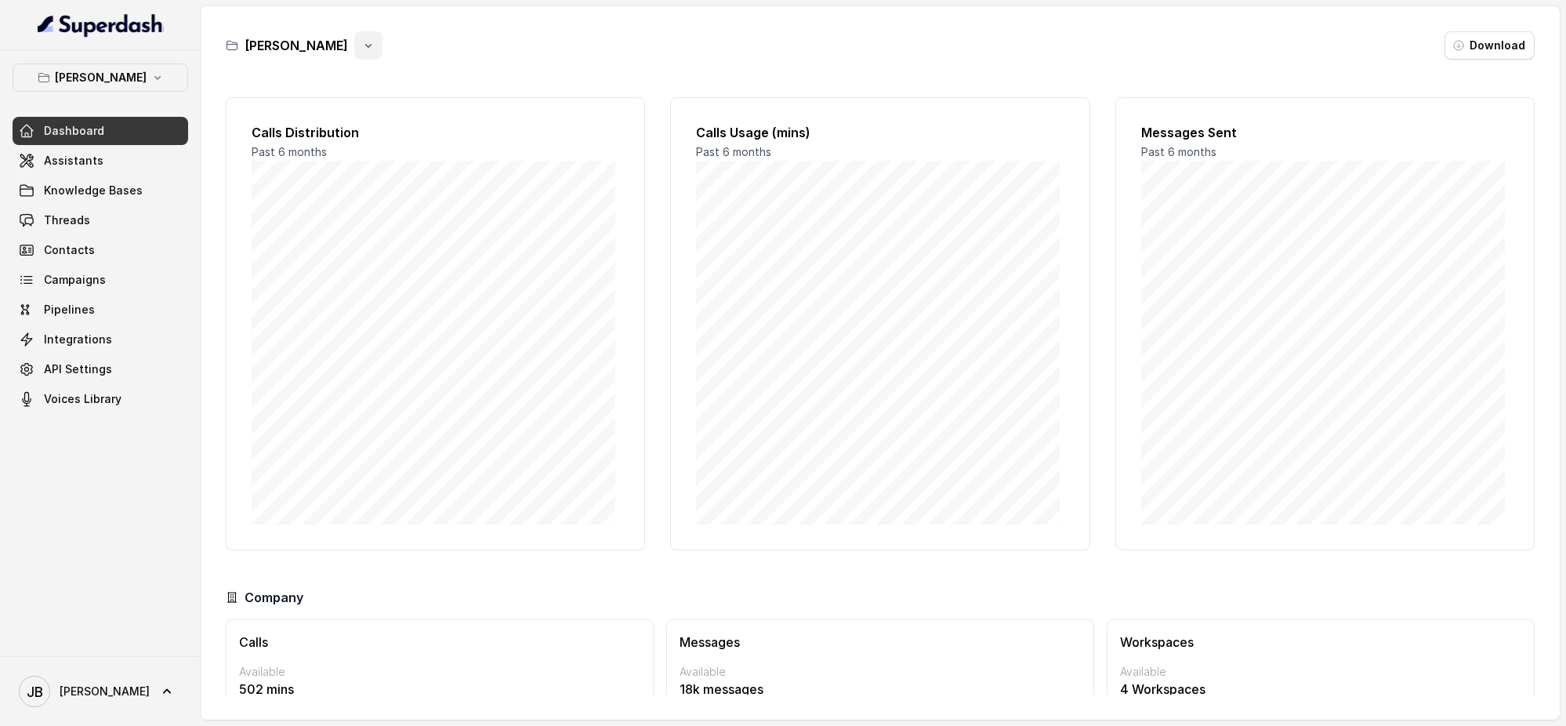
click at [365, 47] on icon "button" at bounding box center [368, 46] width 6 height 4
click at [343, 140] on button "Delete" at bounding box center [360, 139] width 93 height 28
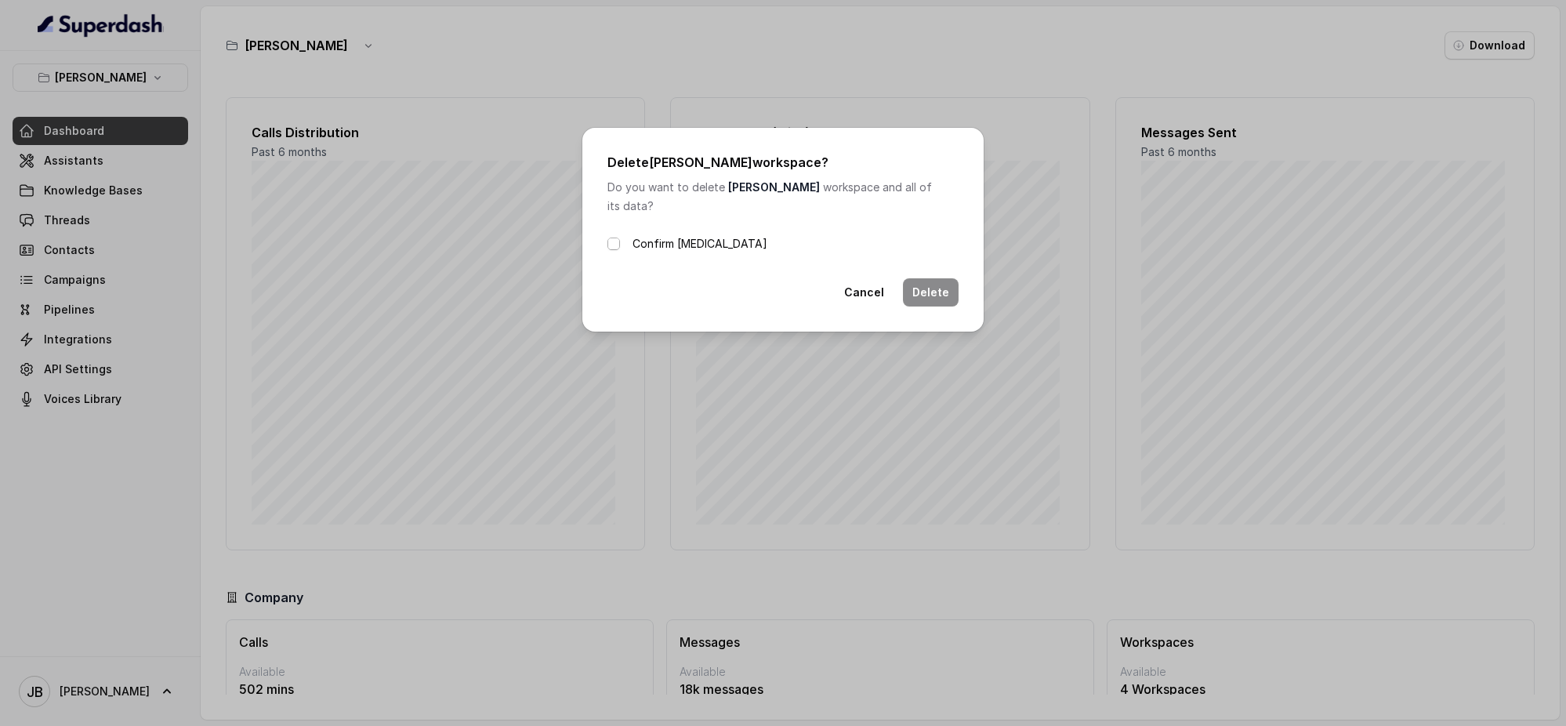
click at [611, 240] on span at bounding box center [613, 243] width 13 height 13
click at [942, 288] on button "Delete" at bounding box center [931, 292] width 56 height 28
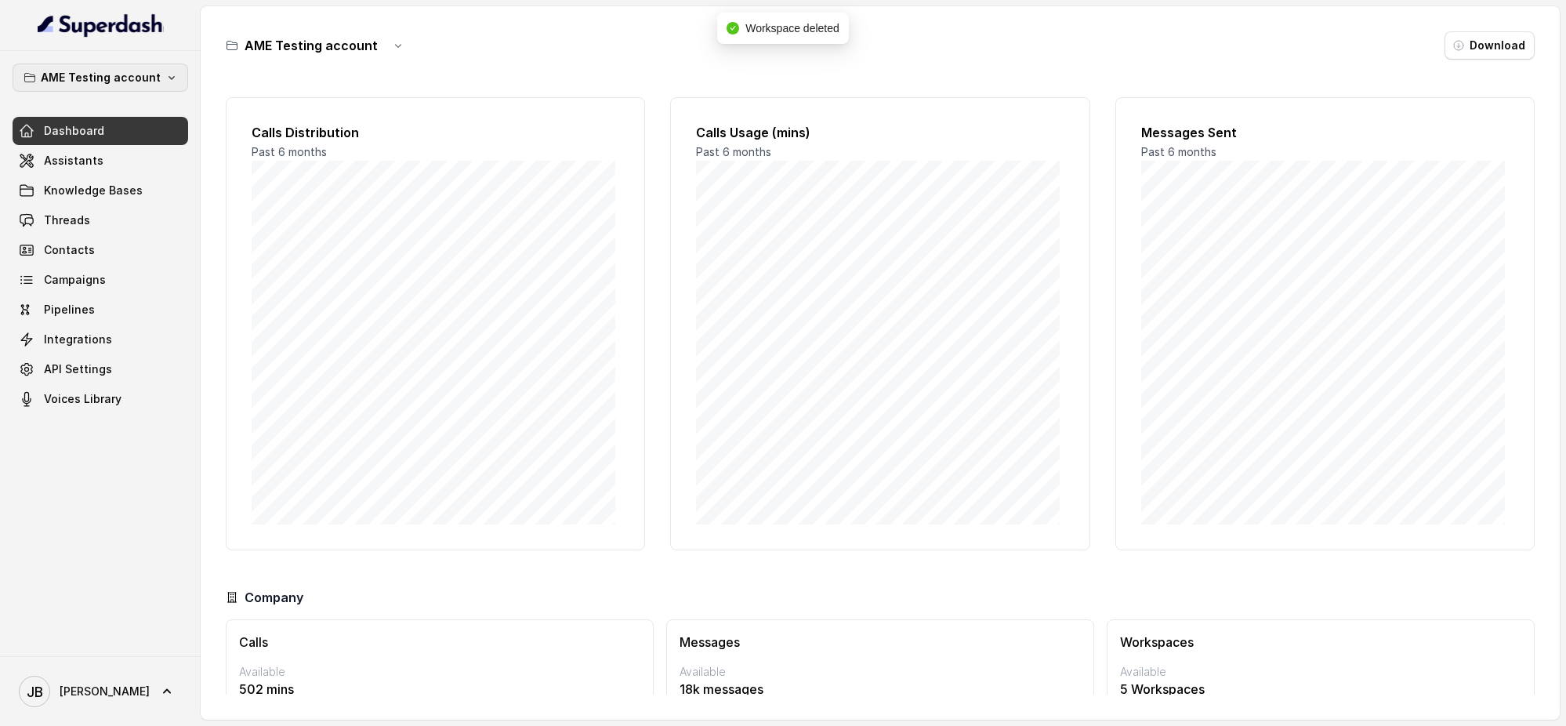
click at [172, 77] on icon "button" at bounding box center [171, 77] width 13 height 13
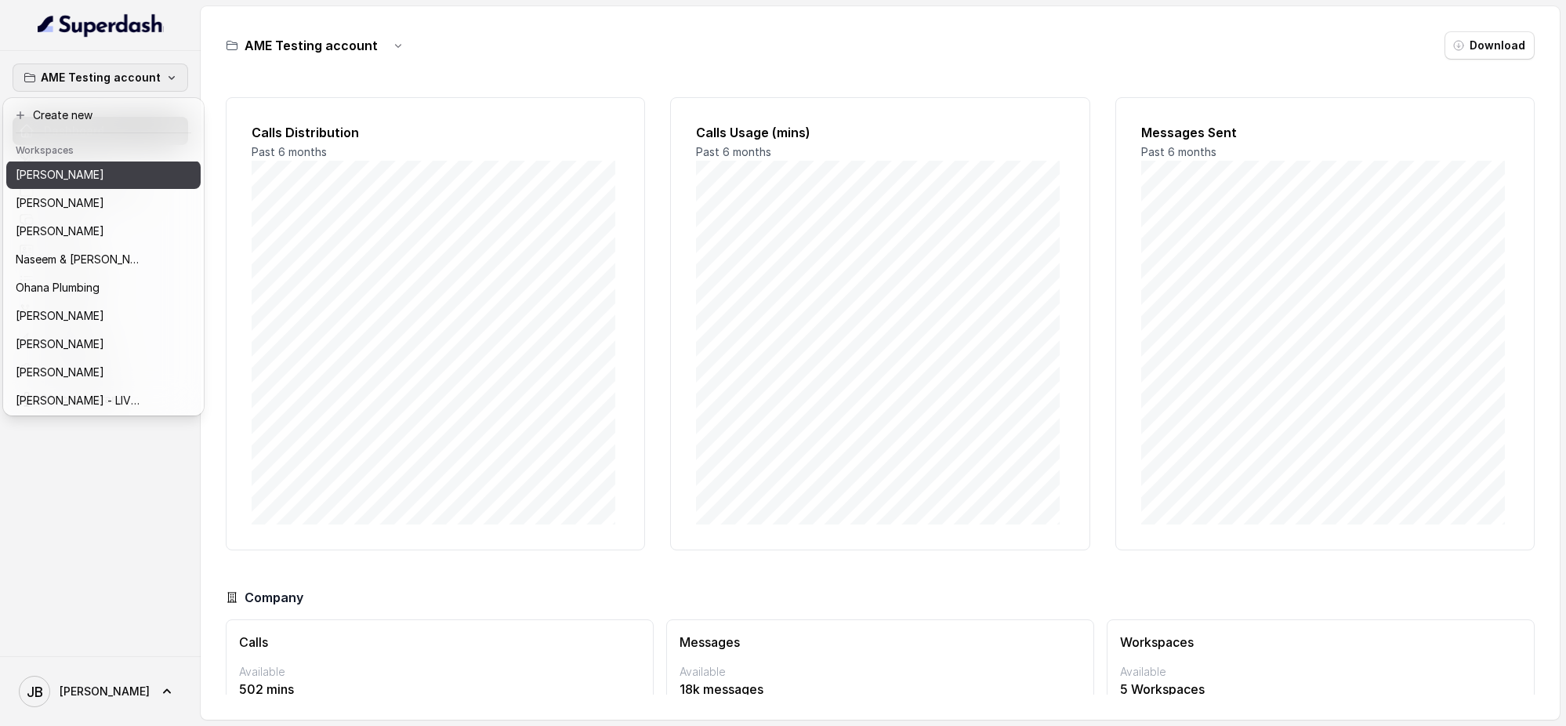
scroll to position [425, 0]
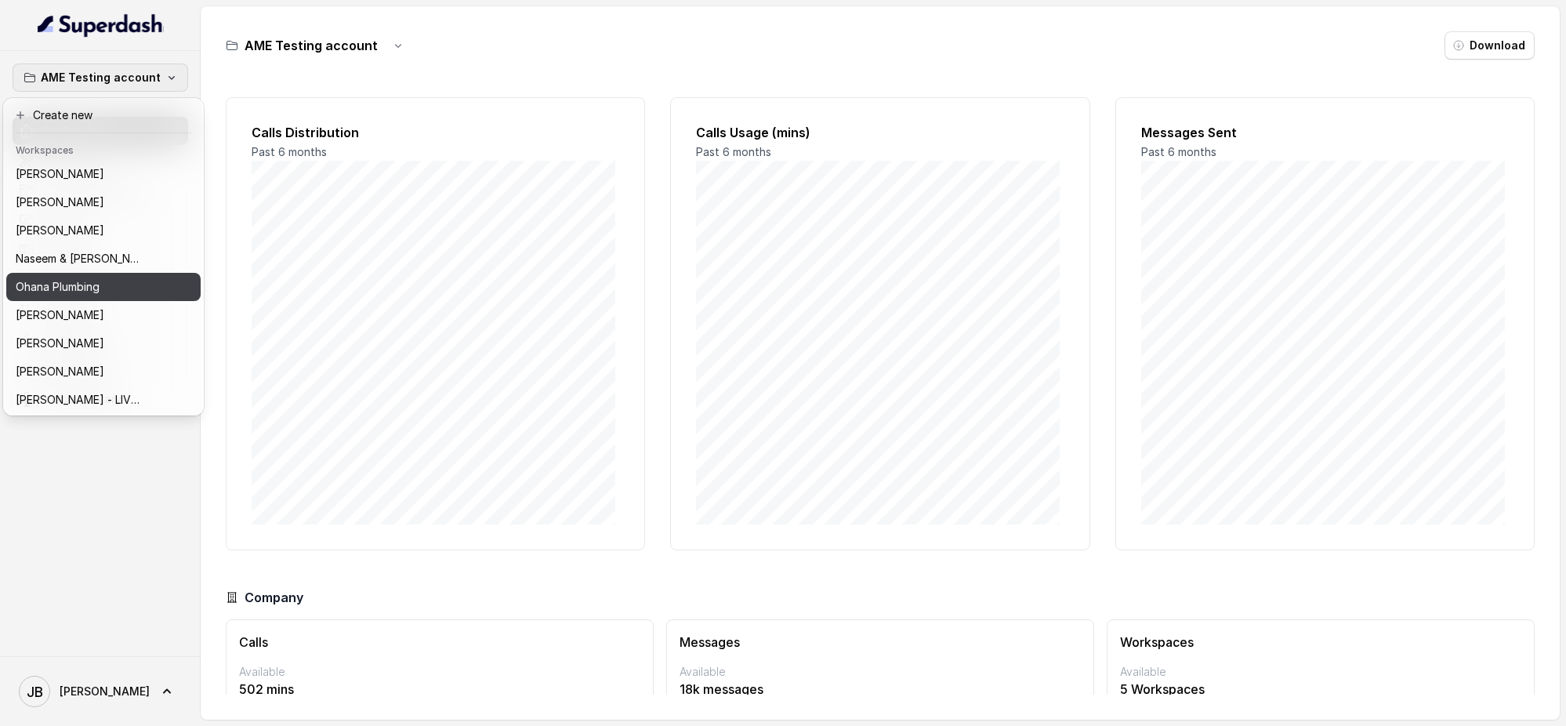
click at [147, 280] on div "Ohana Plumbing" at bounding box center [84, 286] width 137 height 19
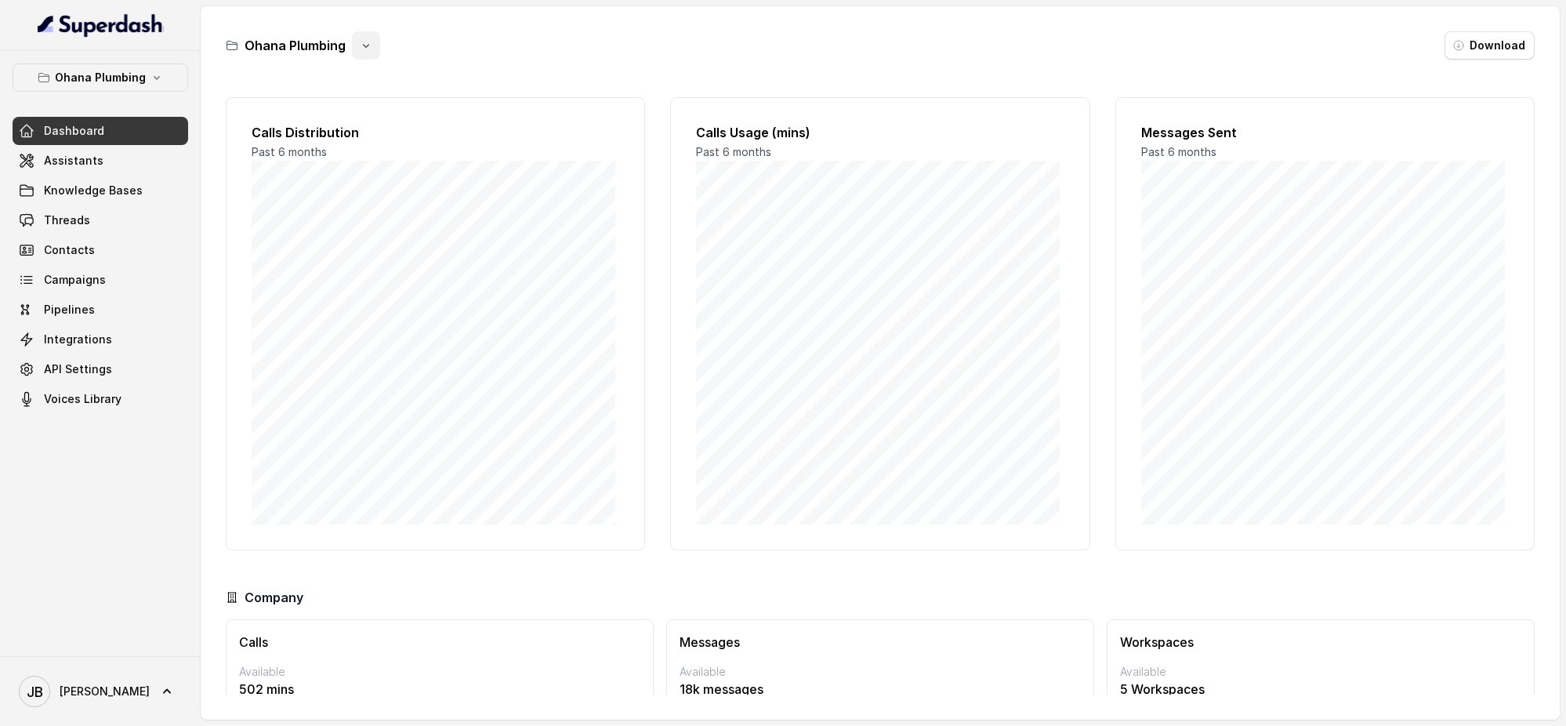
click at [360, 45] on icon "button" at bounding box center [366, 45] width 13 height 13
click at [350, 139] on button "Delete" at bounding box center [364, 139] width 93 height 28
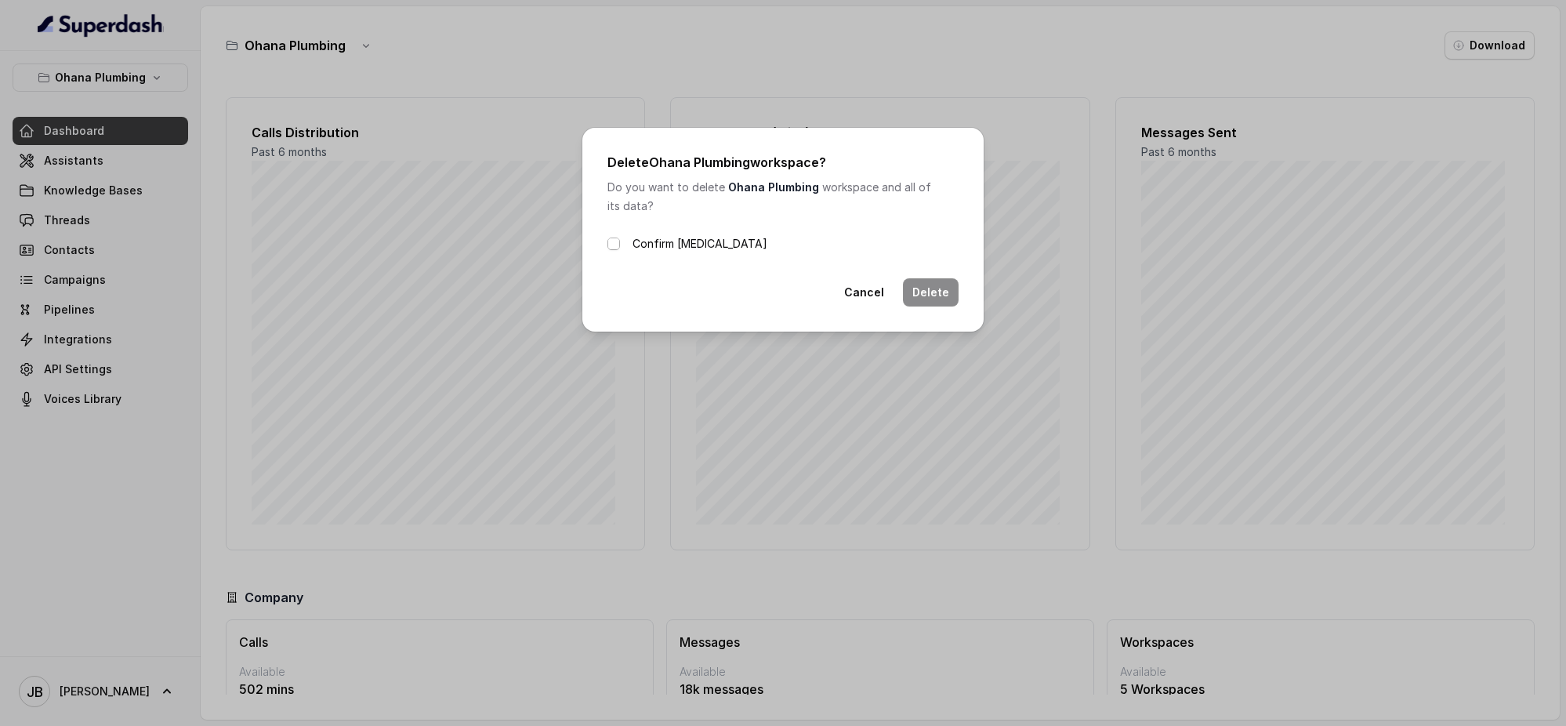
click at [616, 241] on span at bounding box center [613, 243] width 13 height 13
click at [941, 291] on button "Delete" at bounding box center [931, 292] width 56 height 28
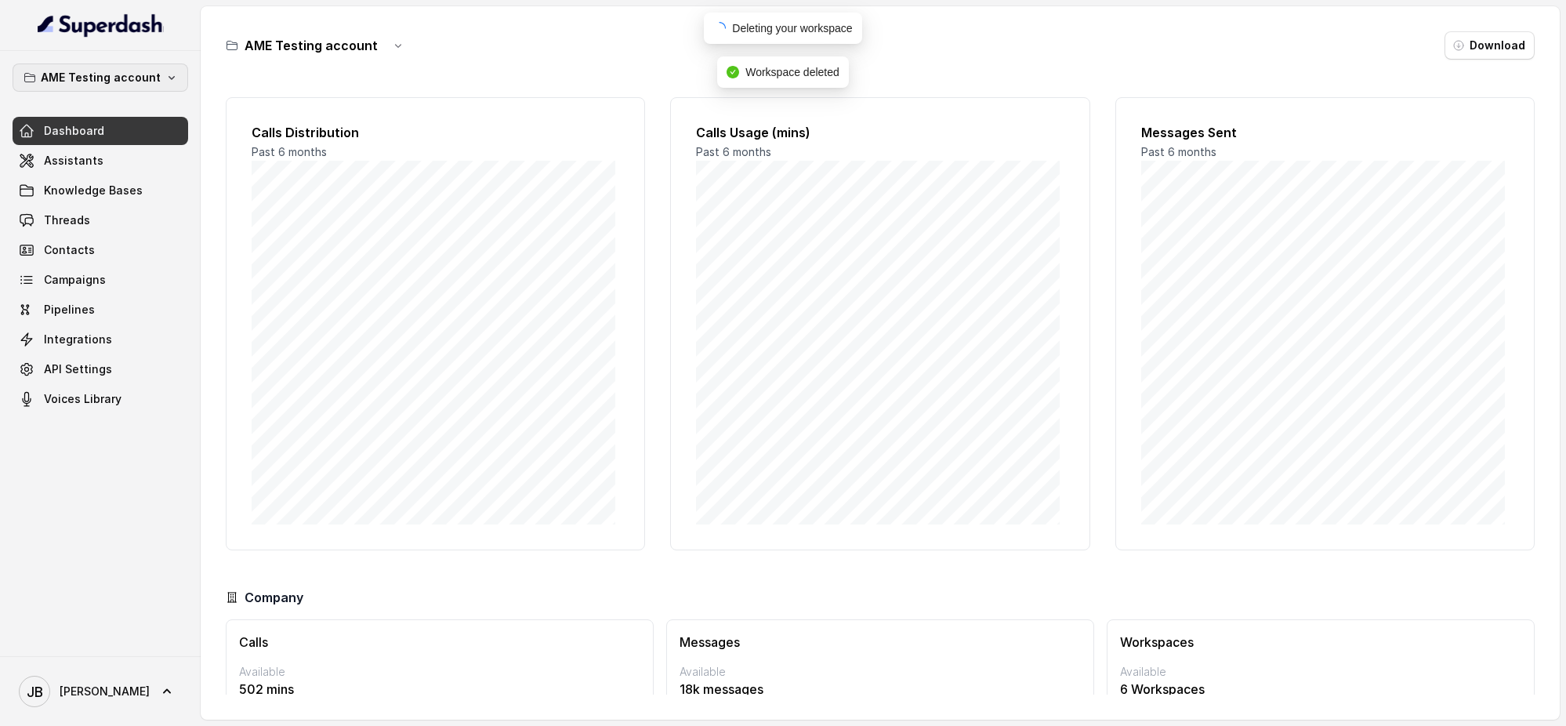
click at [150, 66] on button "AME Testing account" at bounding box center [101, 77] width 176 height 28
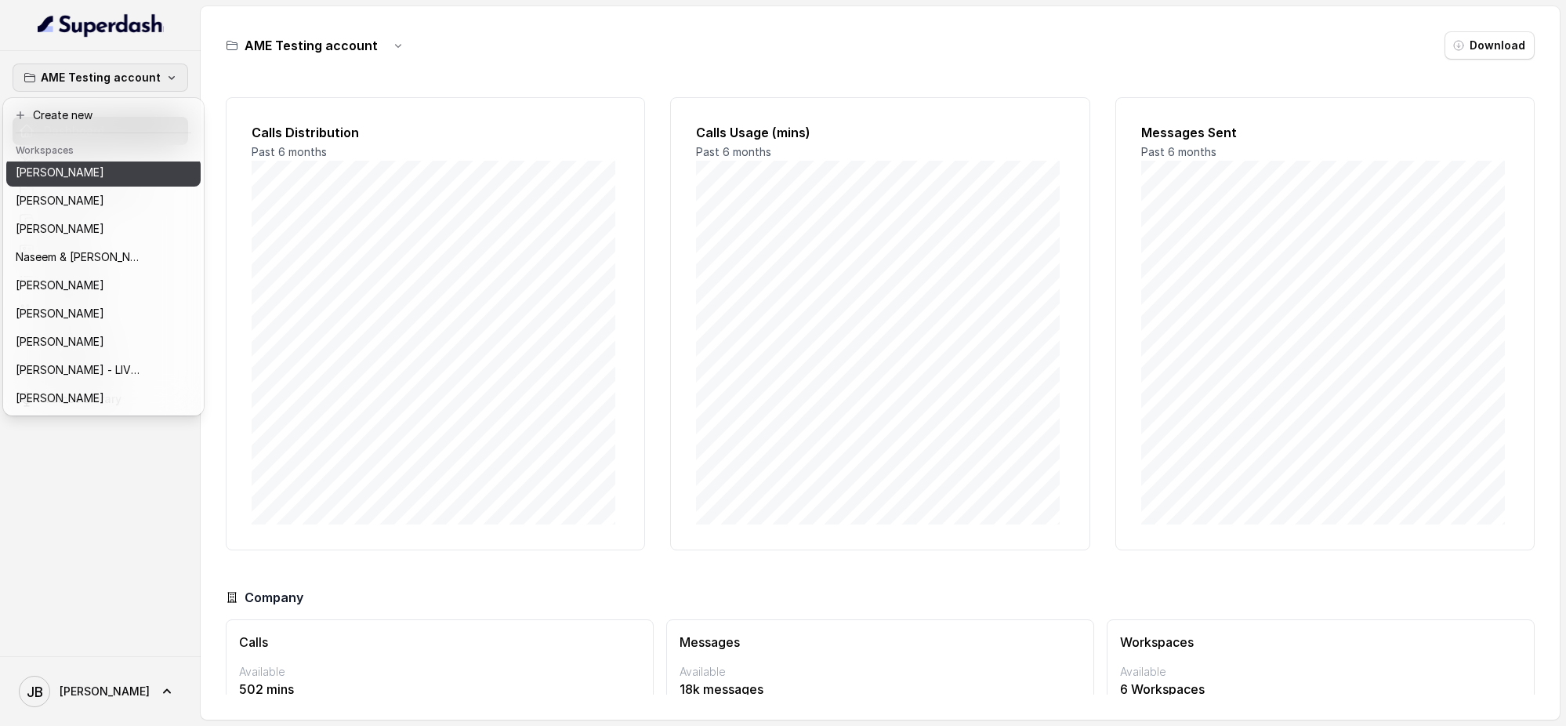
scroll to position [438, 0]
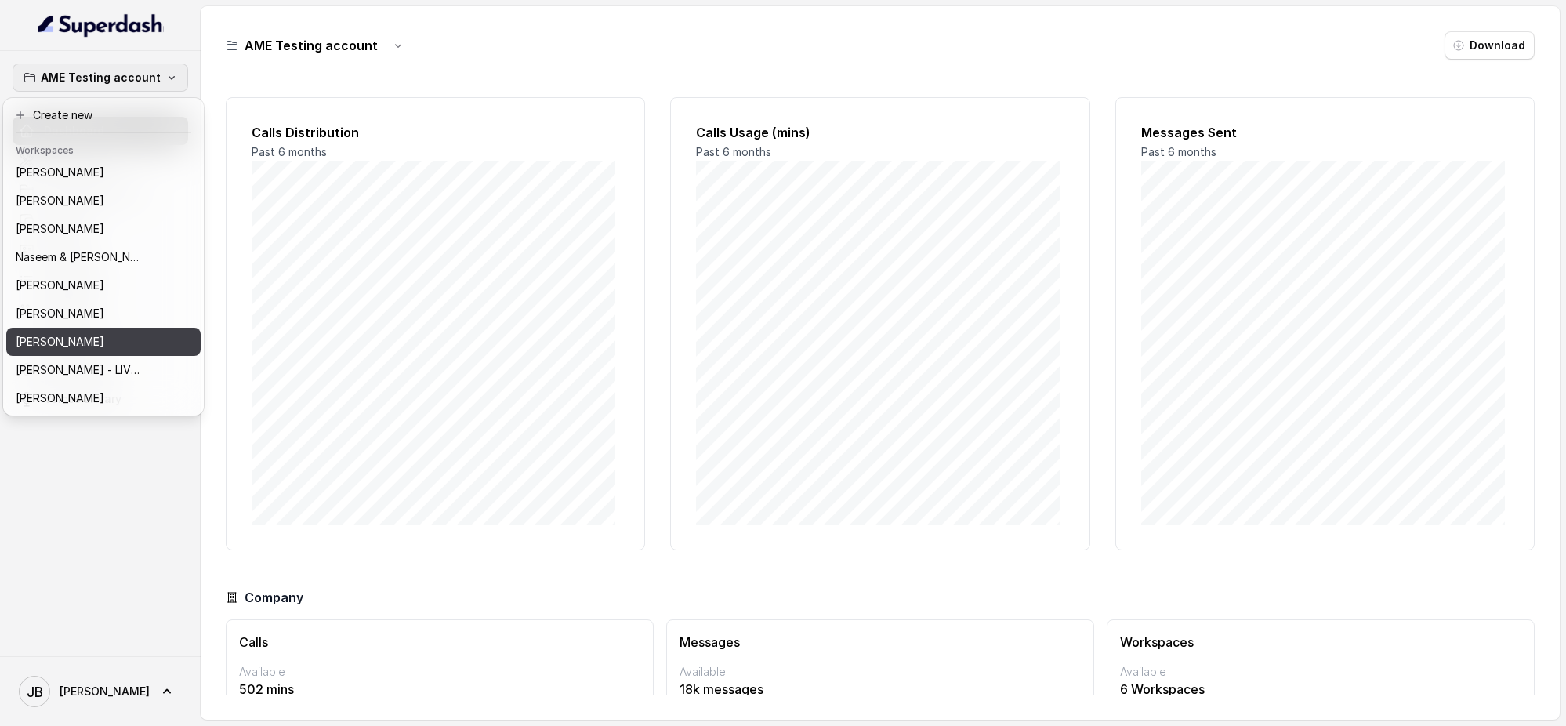
click at [129, 332] on div "[PERSON_NAME]" at bounding box center [84, 341] width 137 height 19
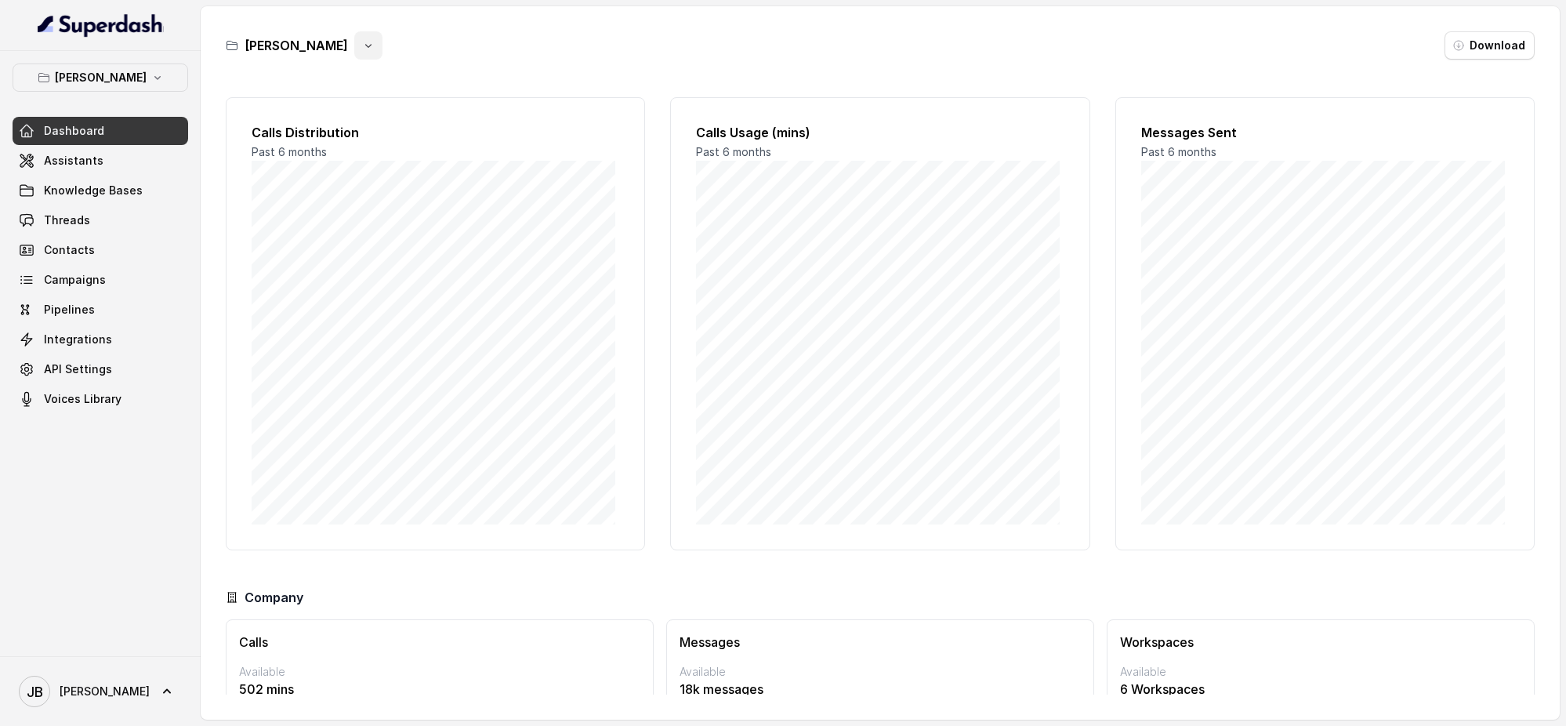
click at [362, 45] on icon "button" at bounding box center [368, 45] width 13 height 13
click at [351, 114] on button "Rename" at bounding box center [357, 111] width 93 height 28
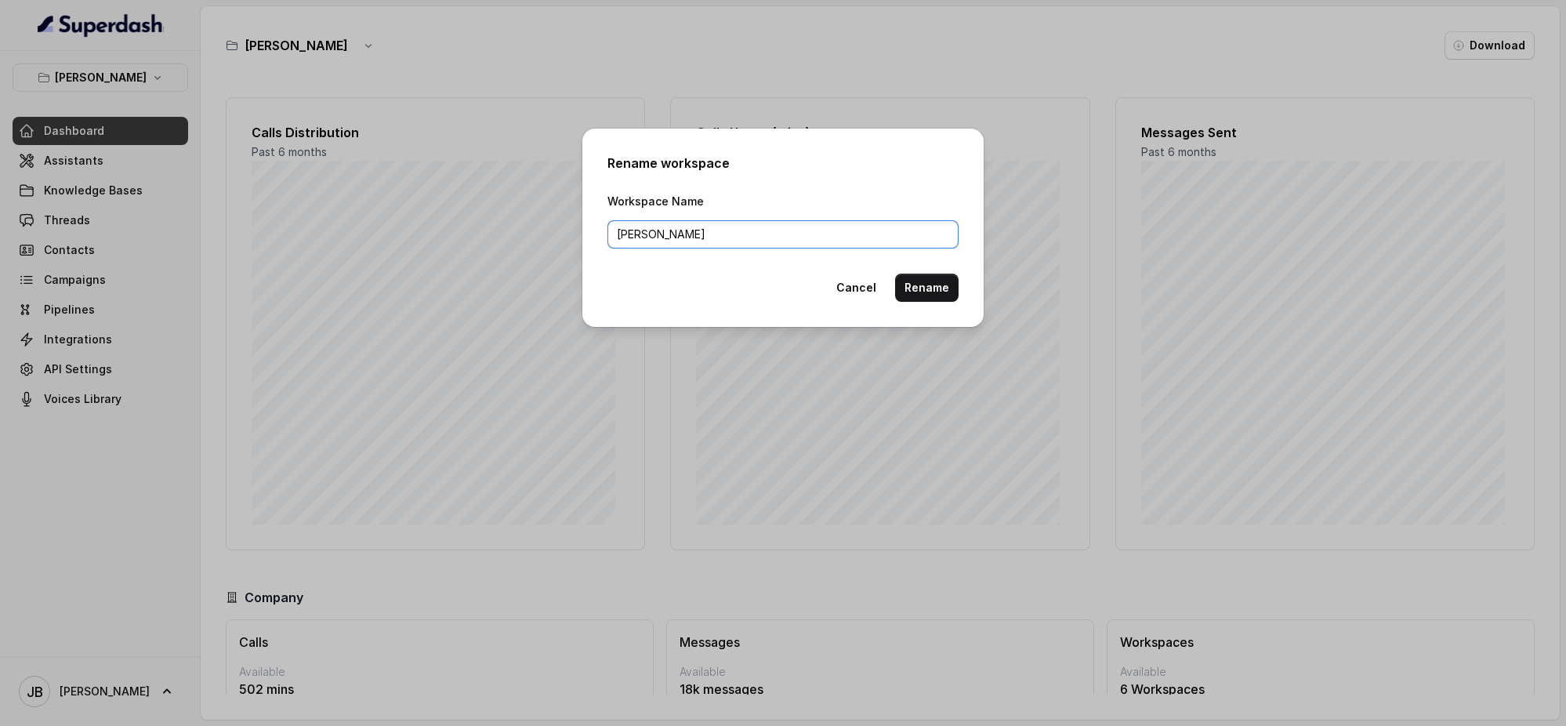
click at [723, 244] on input "[PERSON_NAME]" at bounding box center [782, 234] width 351 height 28
click at [619, 234] on input "[PERSON_NAME]" at bounding box center [782, 234] width 351 height 28
click at [718, 235] on input "[PERSON_NAME]" at bounding box center [782, 234] width 351 height 28
click at [718, 234] on input "[PERSON_NAME] - OJN HOLD" at bounding box center [782, 234] width 351 height 28
type input "[PERSON_NAME] - ON HOLD"
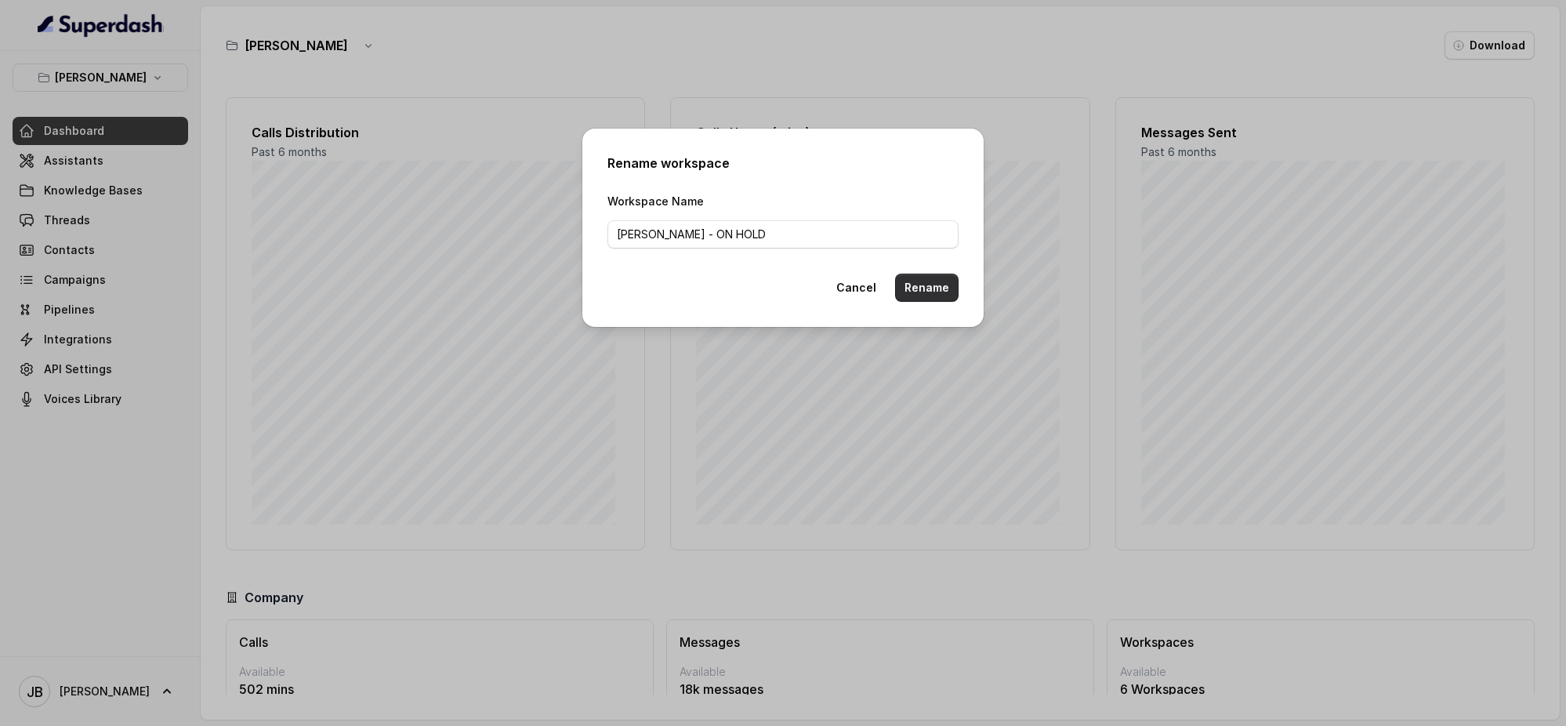
click at [950, 274] on button "Rename" at bounding box center [926, 288] width 63 height 28
